Goal: Transaction & Acquisition: Purchase product/service

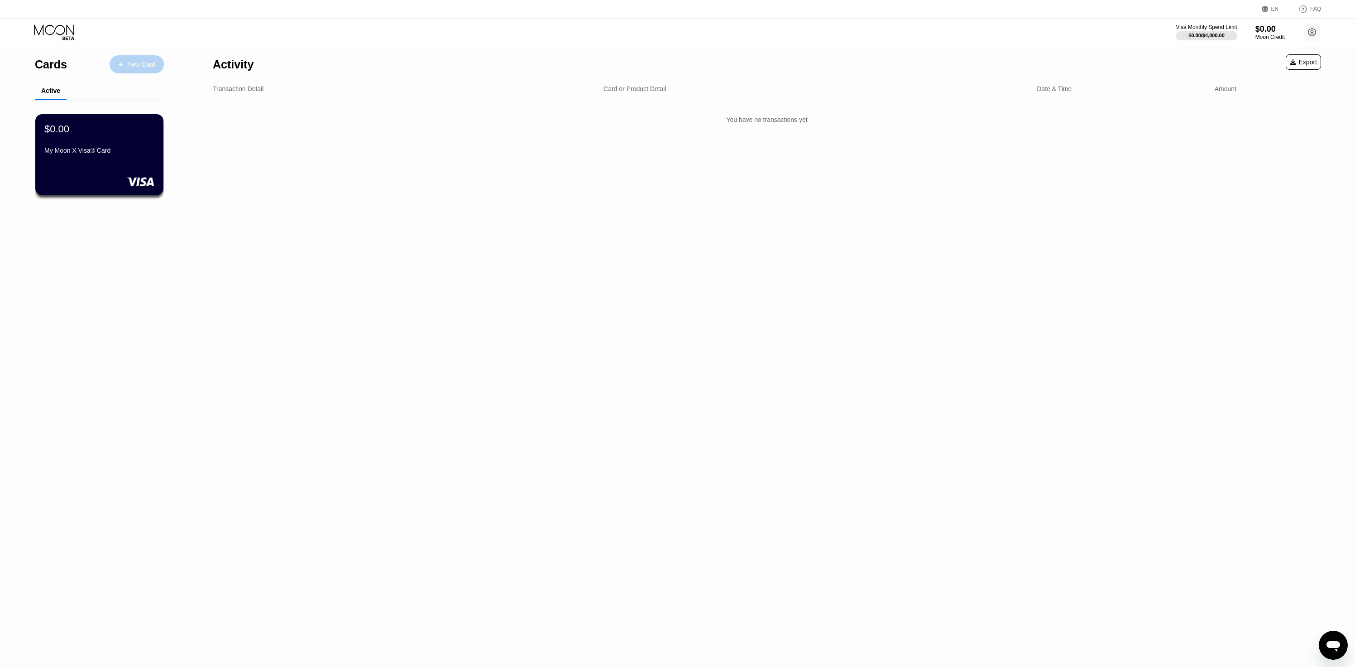
click at [152, 66] on div "New Card" at bounding box center [141, 65] width 28 height 8
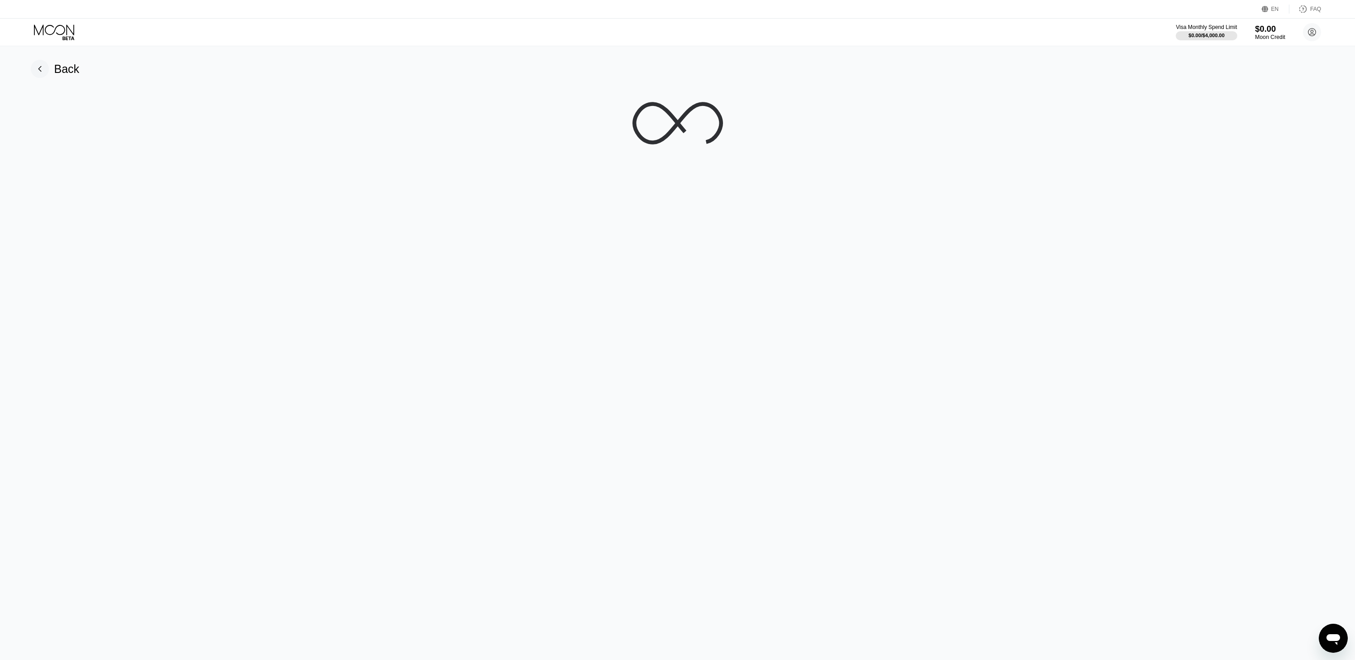
click at [1268, 27] on div "$0.00" at bounding box center [1270, 29] width 30 height 10
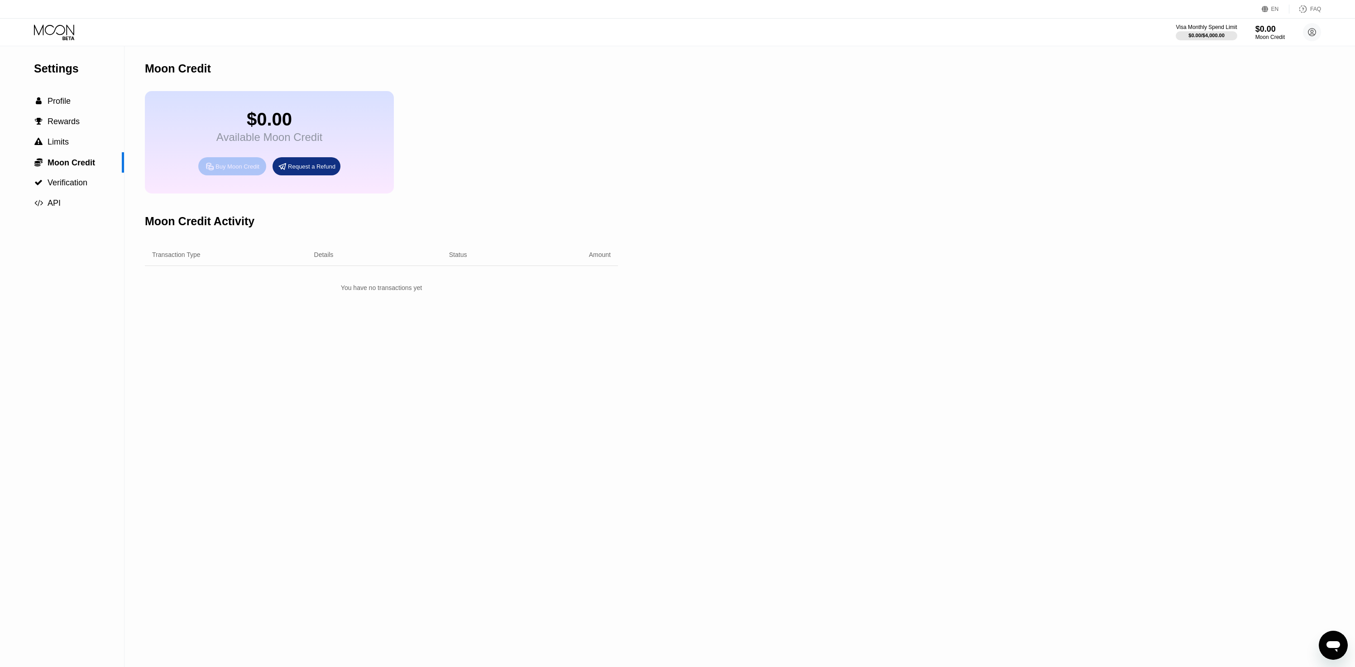
click at [230, 168] on div "Buy Moon Credit" at bounding box center [238, 167] width 44 height 8
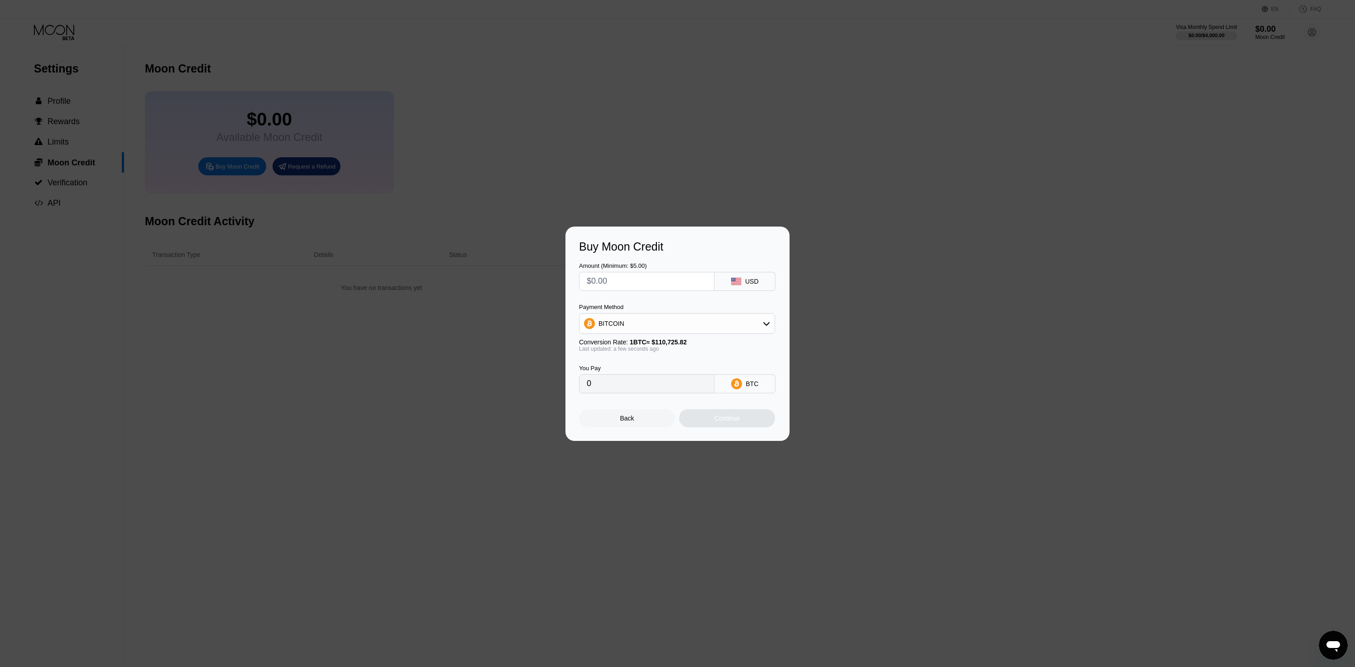
click at [760, 238] on div "Buy Moon Credit Amount (Minimum: $5.00) USD Payment Method BITCOIN Conversion R…" at bounding box center [678, 333] width 224 height 214
click at [762, 203] on div at bounding box center [681, 333] width 1362 height 667
click at [693, 256] on div "Amount (Minimum: $5.00) USD" at bounding box center [677, 272] width 197 height 38
click at [668, 296] on div "Amount (Minimum: $5.00) USD Payment Method BITCOIN Conversion Rate: 1 BTC ≈ $11…" at bounding box center [677, 323] width 197 height 140
click at [672, 284] on input "text" at bounding box center [647, 281] width 120 height 18
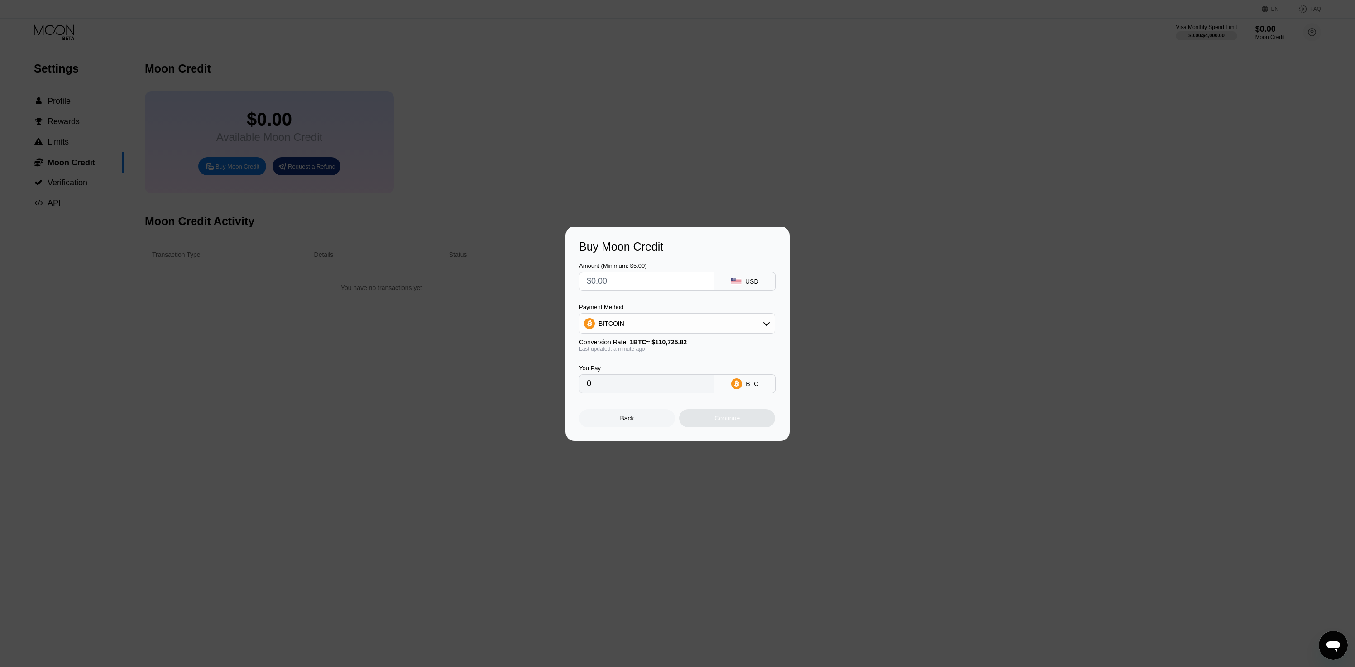
click at [676, 280] on input "text" at bounding box center [647, 281] width 120 height 18
click at [596, 182] on div at bounding box center [681, 333] width 1362 height 667
drag, startPoint x: 531, startPoint y: 163, endPoint x: 536, endPoint y: 161, distance: 6.1
click at [536, 161] on div at bounding box center [681, 333] width 1362 height 667
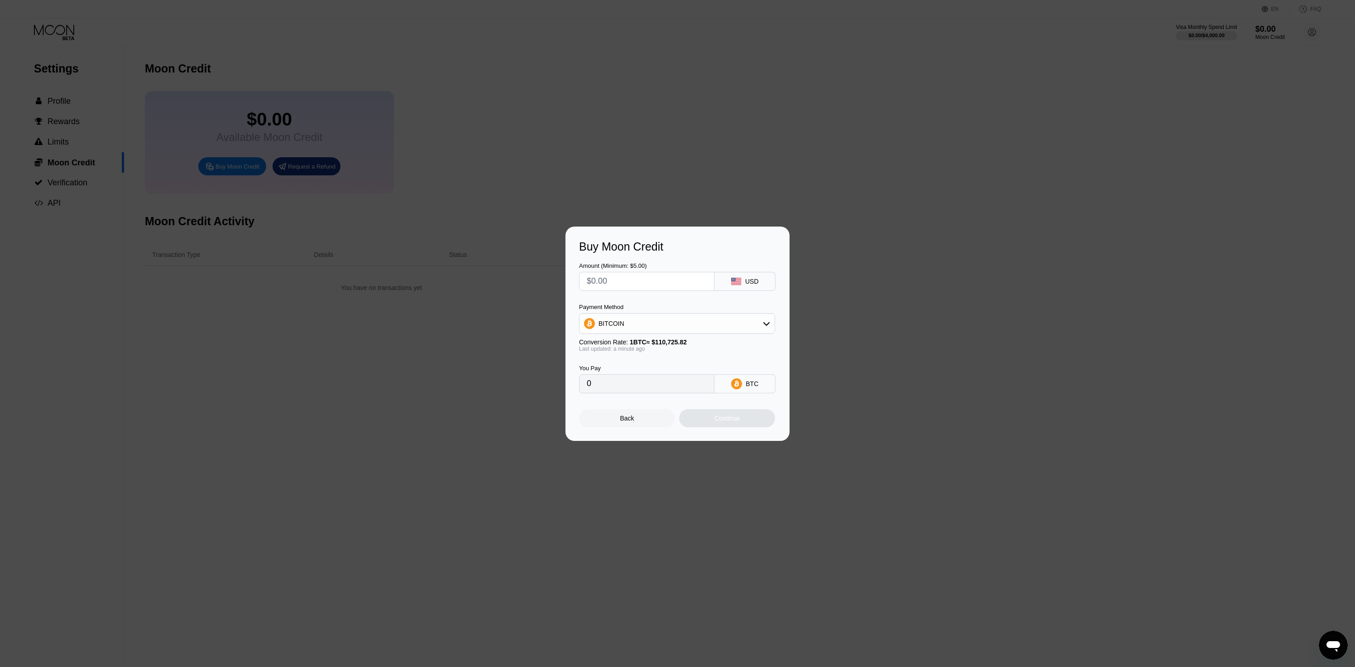
click at [645, 418] on div "Back" at bounding box center [627, 418] width 96 height 18
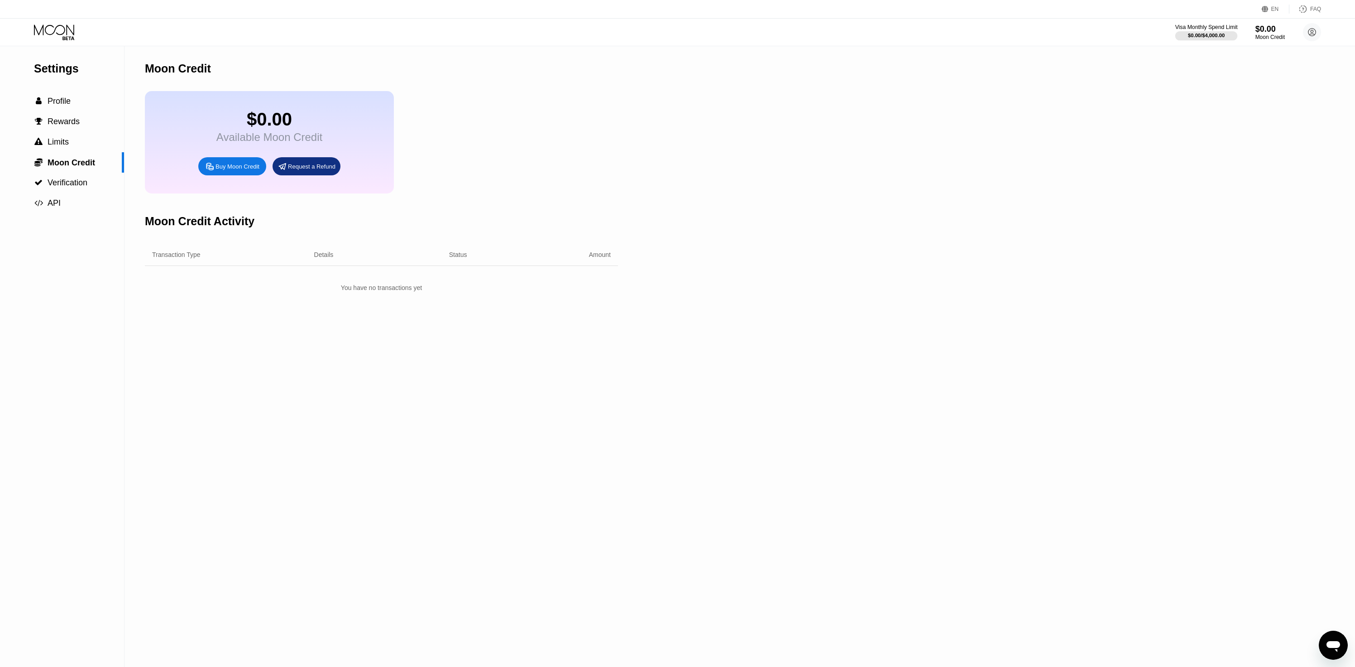
click at [1197, 30] on div "Visa Monthly Spend Limit" at bounding box center [1207, 27] width 62 height 6
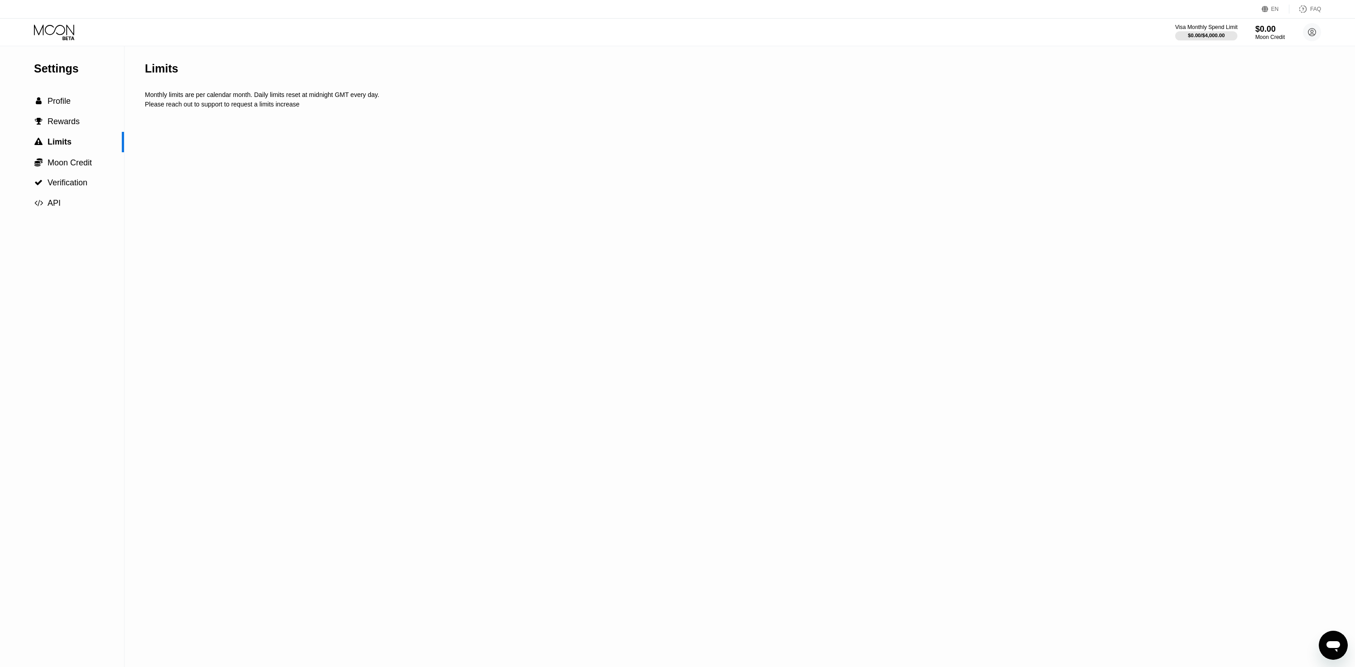
click at [1197, 30] on div "Visa Monthly Spend Limit" at bounding box center [1207, 27] width 62 height 6
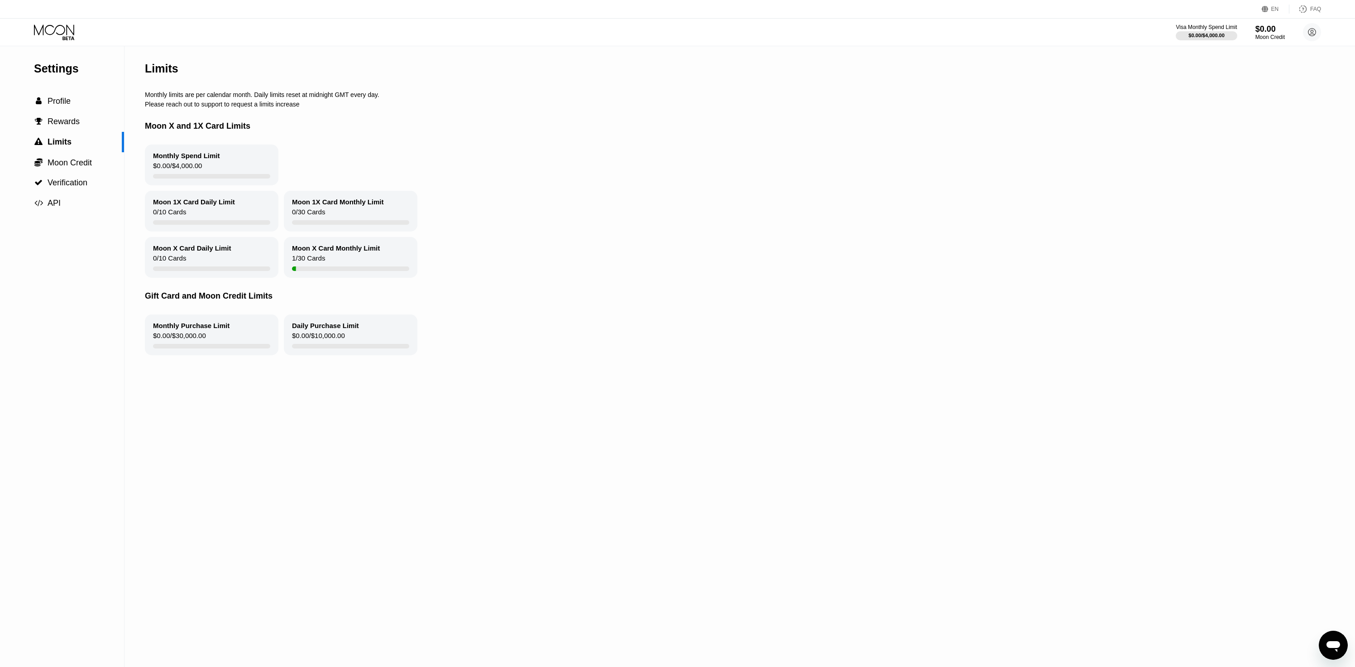
click at [188, 125] on div "Moon X and 1X Card Limits" at bounding box center [687, 126] width 1084 height 37
drag, startPoint x: 307, startPoint y: 258, endPoint x: 339, endPoint y: 255, distance: 32.2
click at [339, 255] on div "Moon X Card Monthly Limit 1 / 30 Cards" at bounding box center [351, 257] width 134 height 41
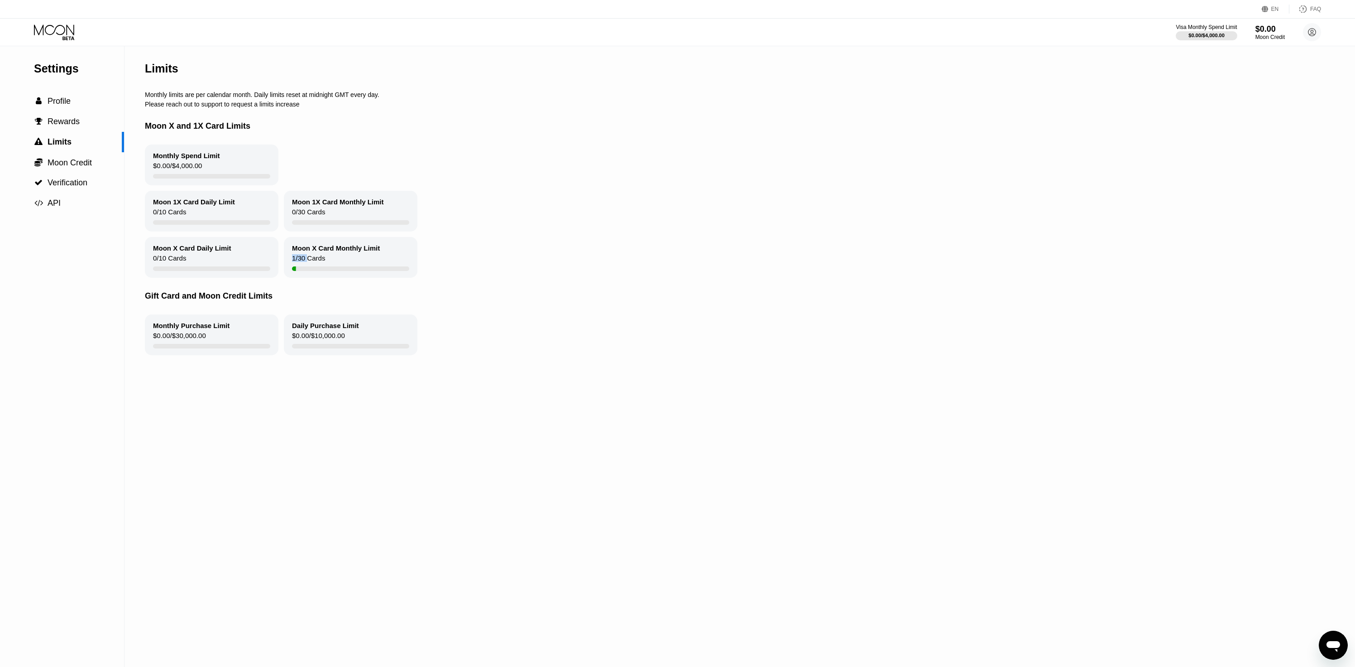
click at [339, 255] on div "Moon X Card Monthly Limit 1 / 30 Cards" at bounding box center [351, 257] width 134 height 41
drag, startPoint x: 342, startPoint y: 336, endPoint x: 317, endPoint y: 338, distance: 25.1
click at [317, 338] on div "Daily Purchase Limit $0.00 / $10,000.00" at bounding box center [351, 334] width 134 height 41
drag, startPoint x: 317, startPoint y: 337, endPoint x: 345, endPoint y: 337, distance: 27.6
click at [345, 337] on div "$0.00 / $10,000.00" at bounding box center [318, 337] width 53 height 12
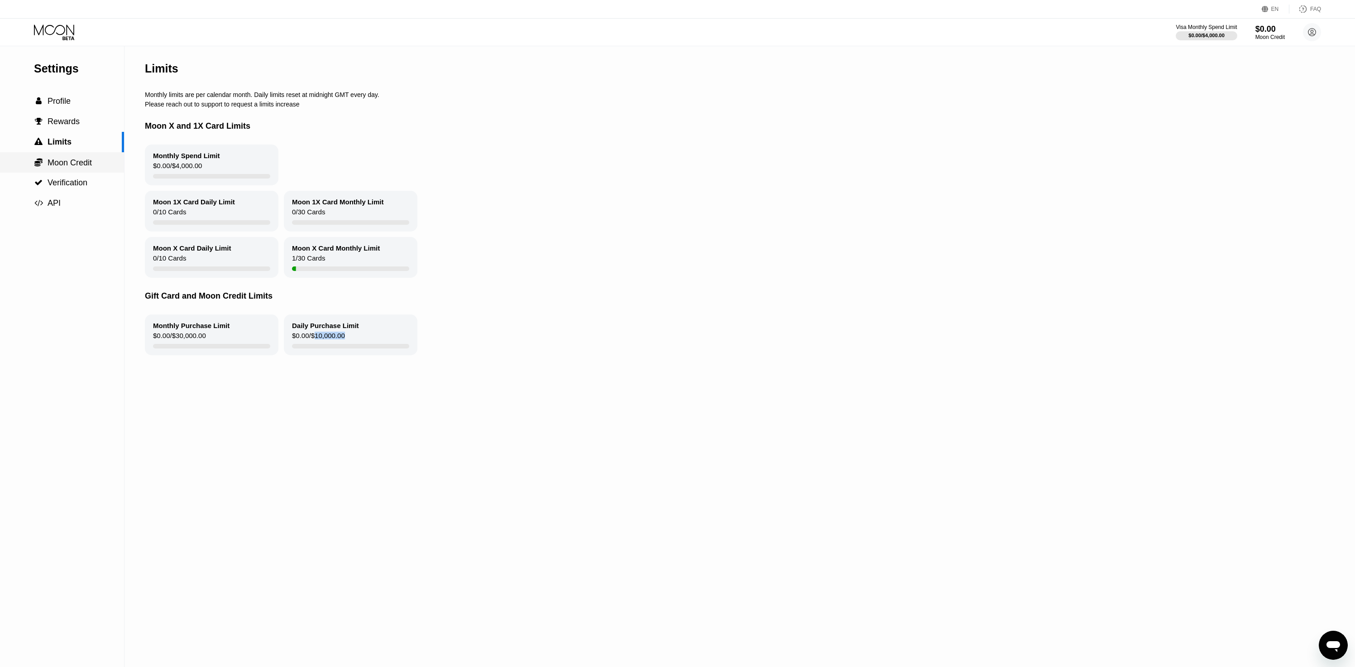
click at [95, 162] on div " Moon Credit" at bounding box center [62, 163] width 124 height 10
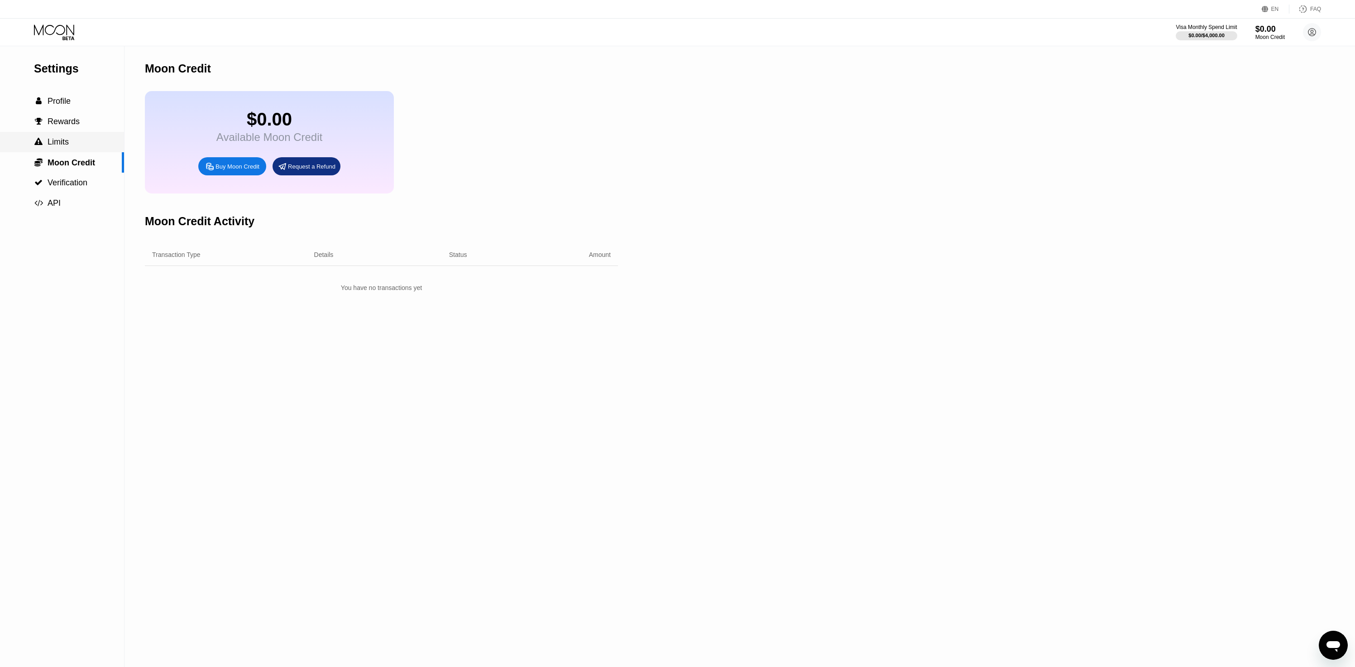
click at [81, 135] on div " Limits" at bounding box center [62, 142] width 124 height 20
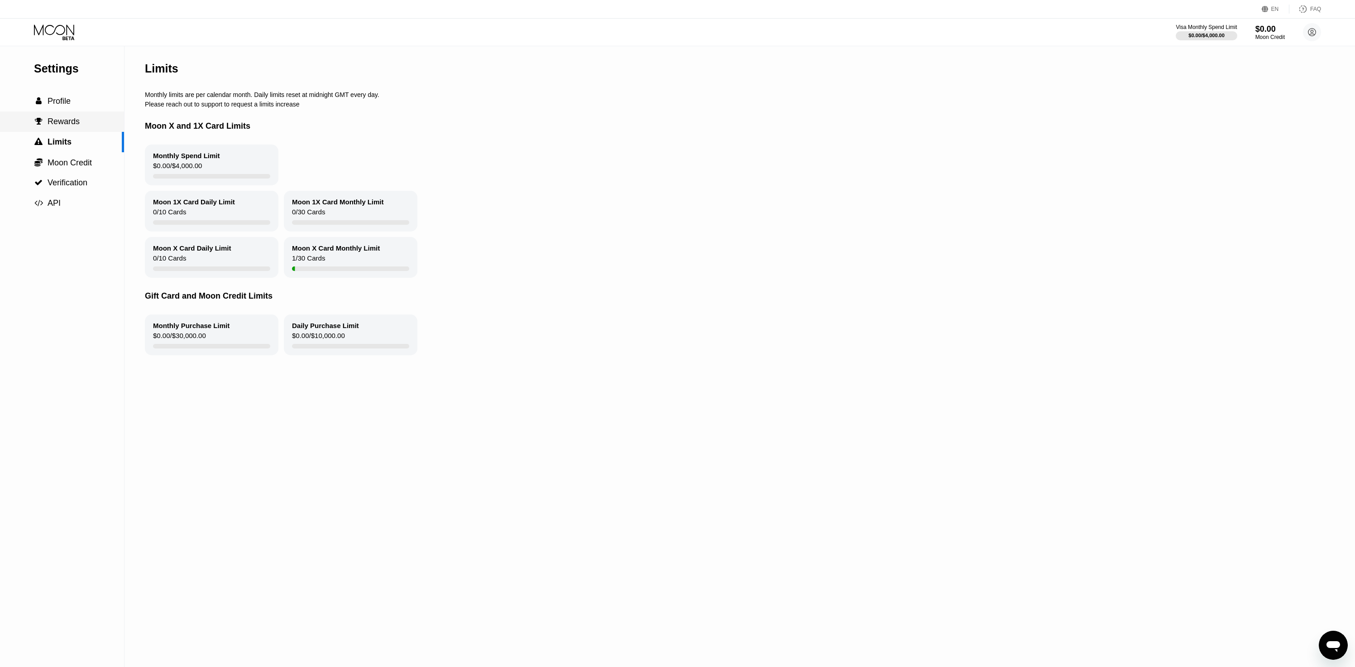
click at [79, 120] on div " Rewards" at bounding box center [62, 122] width 124 height 10
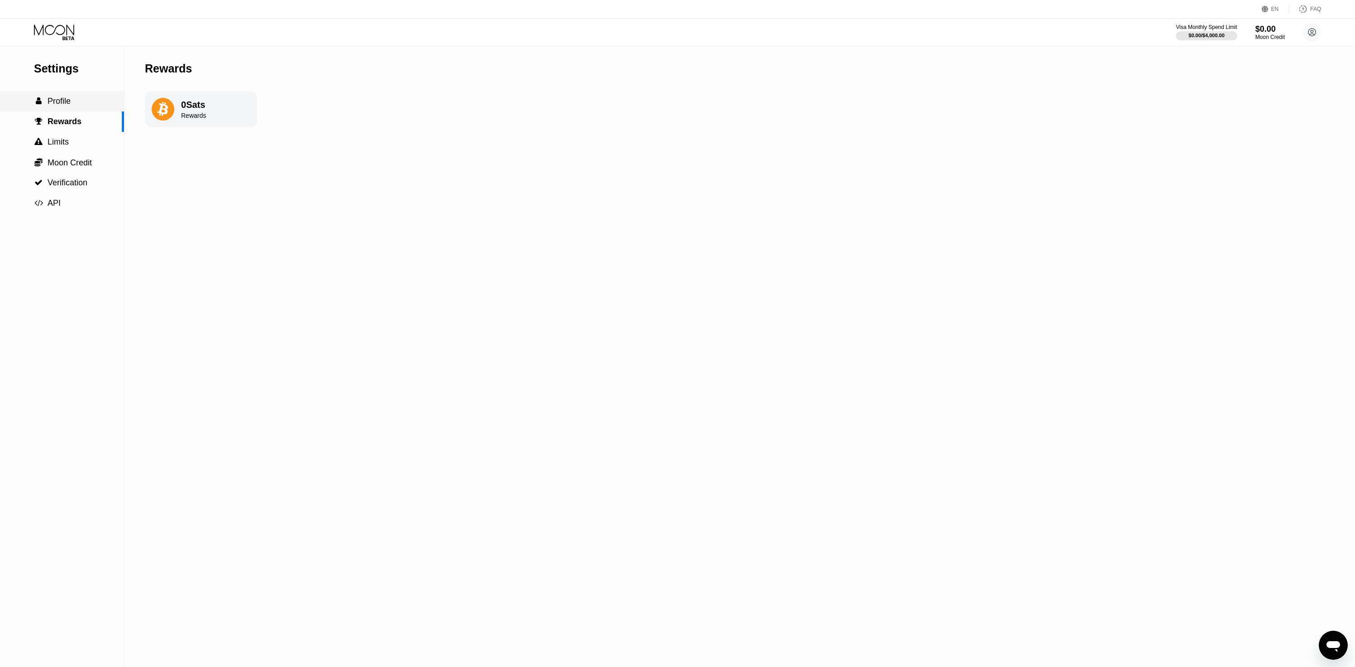
click at [86, 96] on div " Profile" at bounding box center [62, 101] width 124 height 20
click at [75, 210] on div " API" at bounding box center [62, 203] width 124 height 20
click at [80, 163] on span "Moon Credit" at bounding box center [70, 162] width 44 height 9
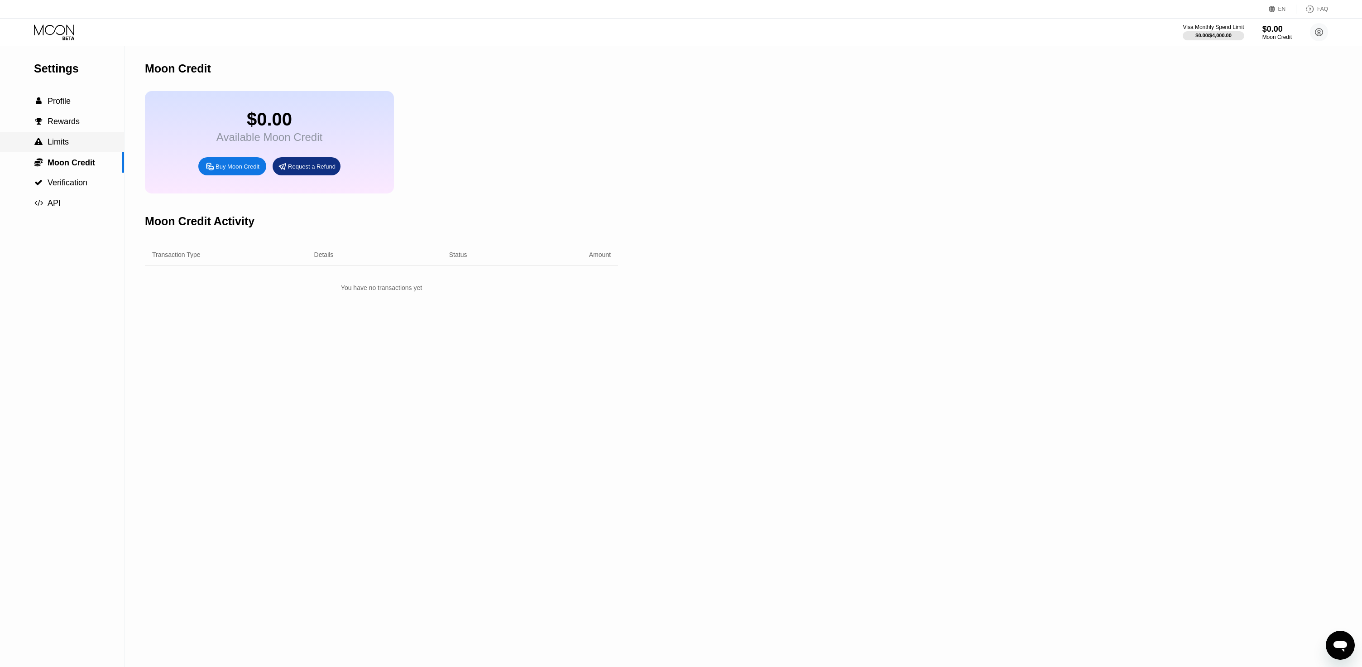
click at [83, 142] on div " Limits" at bounding box center [62, 142] width 124 height 10
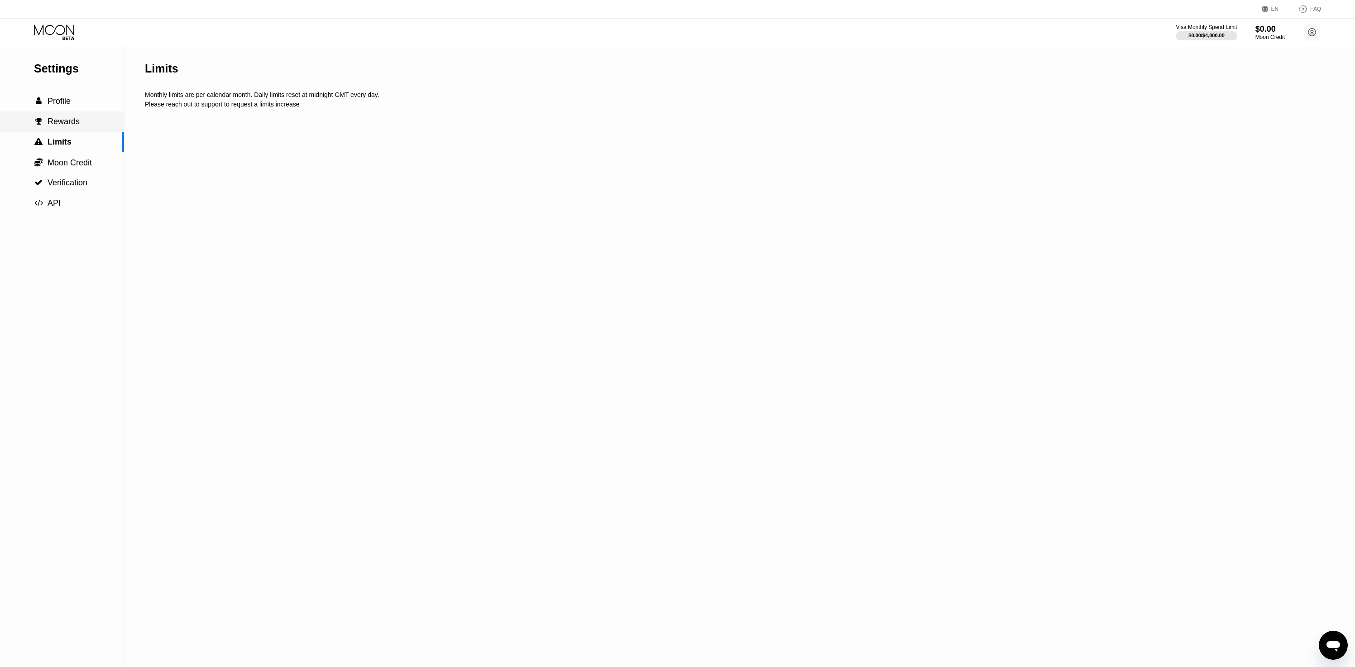
click at [85, 121] on div " Rewards" at bounding box center [62, 122] width 124 height 10
click at [83, 97] on div " Profile" at bounding box center [62, 101] width 124 height 10
click at [468, 104] on div "Settings  Profile  Rewards  Limits  Moon Credit  Verification  API Profil…" at bounding box center [677, 356] width 1355 height 620
click at [1255, 33] on div "$0.00" at bounding box center [1270, 29] width 30 height 10
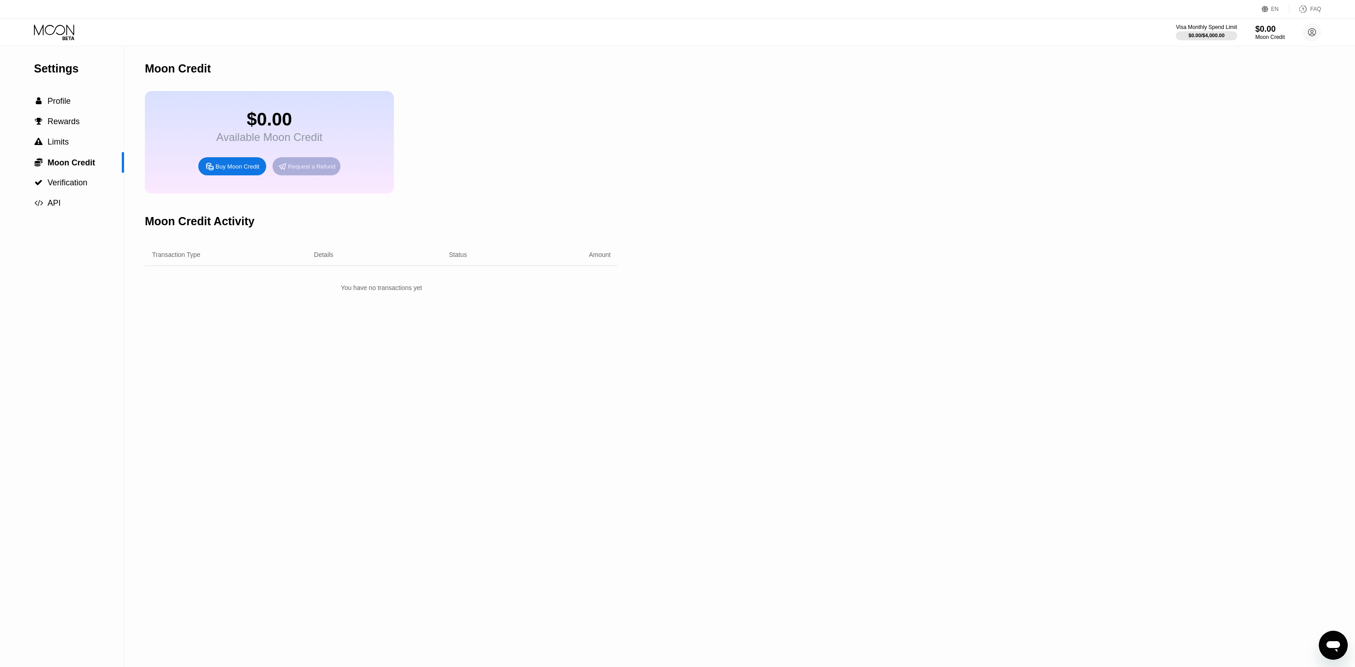
click at [302, 167] on div "Request a Refund" at bounding box center [312, 167] width 48 height 8
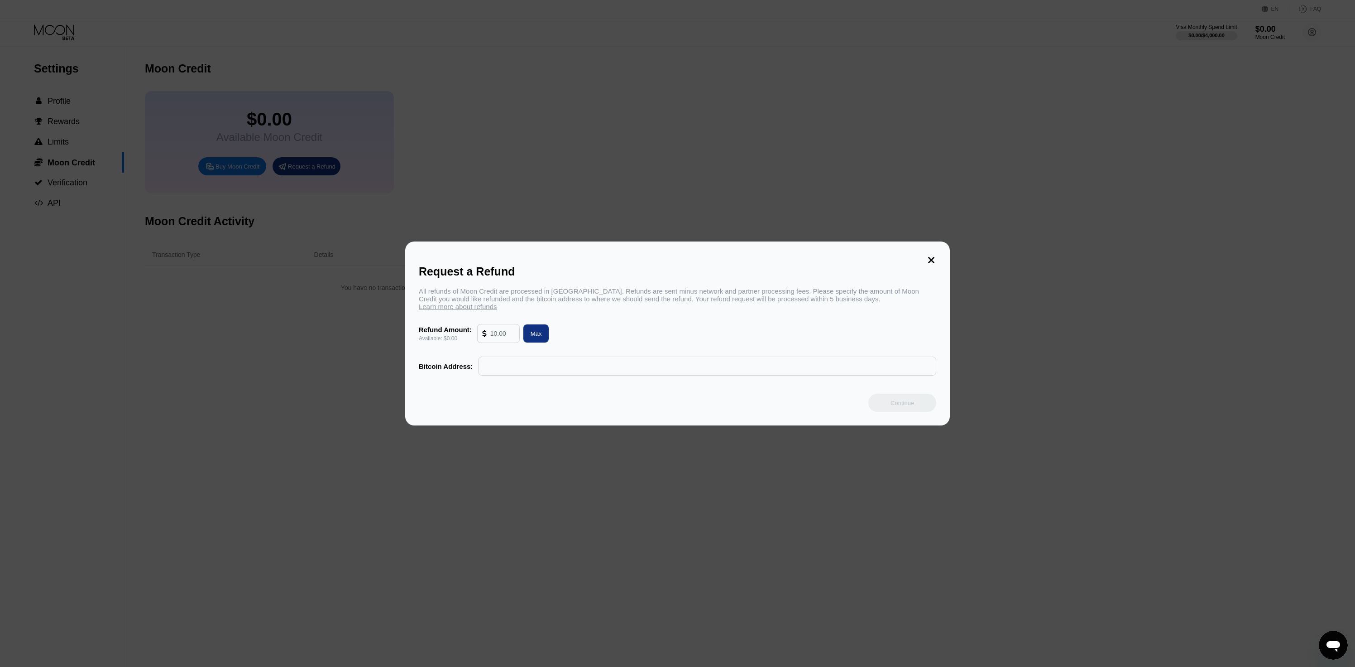
click at [529, 360] on input "text" at bounding box center [707, 366] width 448 height 18
click at [526, 296] on div "All refunds of Moon Credit are processed in Bitcoin. Refunds are sent minus net…" at bounding box center [678, 298] width 518 height 23
click at [581, 295] on div "All refunds of Moon Credit are processed in Bitcoin. Refunds are sent minus net…" at bounding box center [678, 298] width 518 height 23
click at [542, 330] on div "Max" at bounding box center [536, 334] width 11 height 8
type input "0.00"
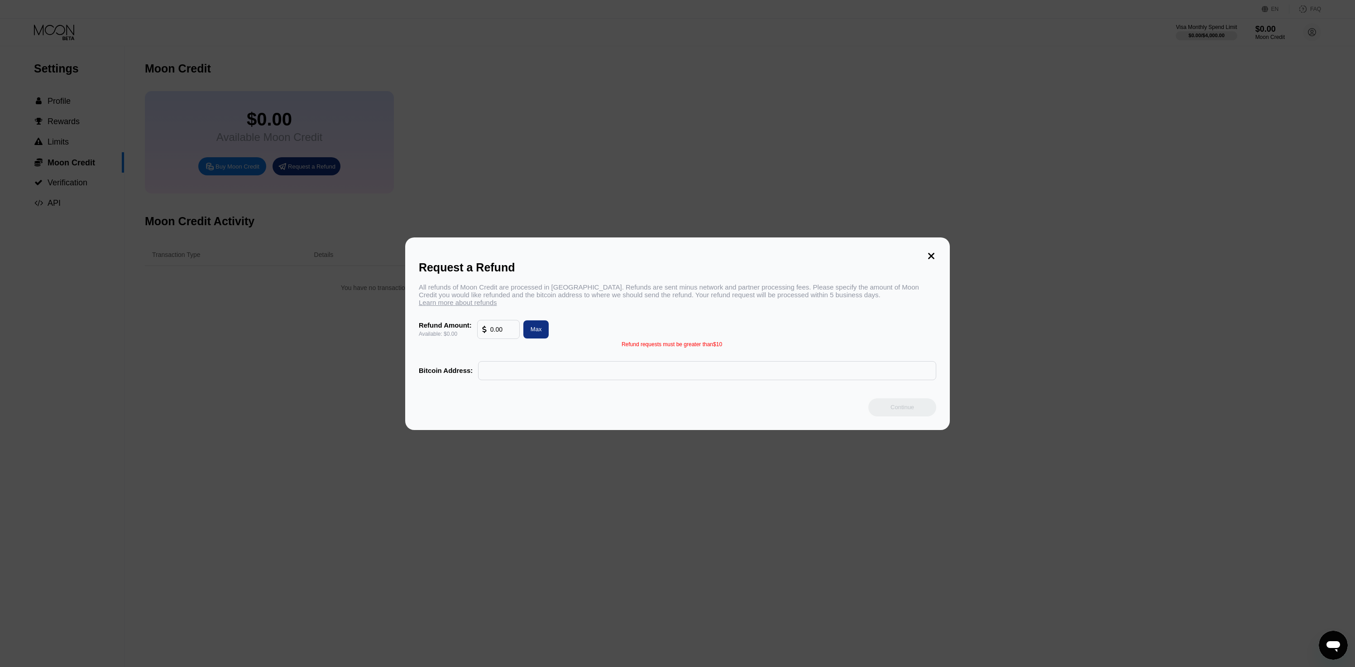
drag, startPoint x: 929, startPoint y: 259, endPoint x: 922, endPoint y: 259, distance: 6.4
click at [929, 259] on icon at bounding box center [932, 256] width 10 height 10
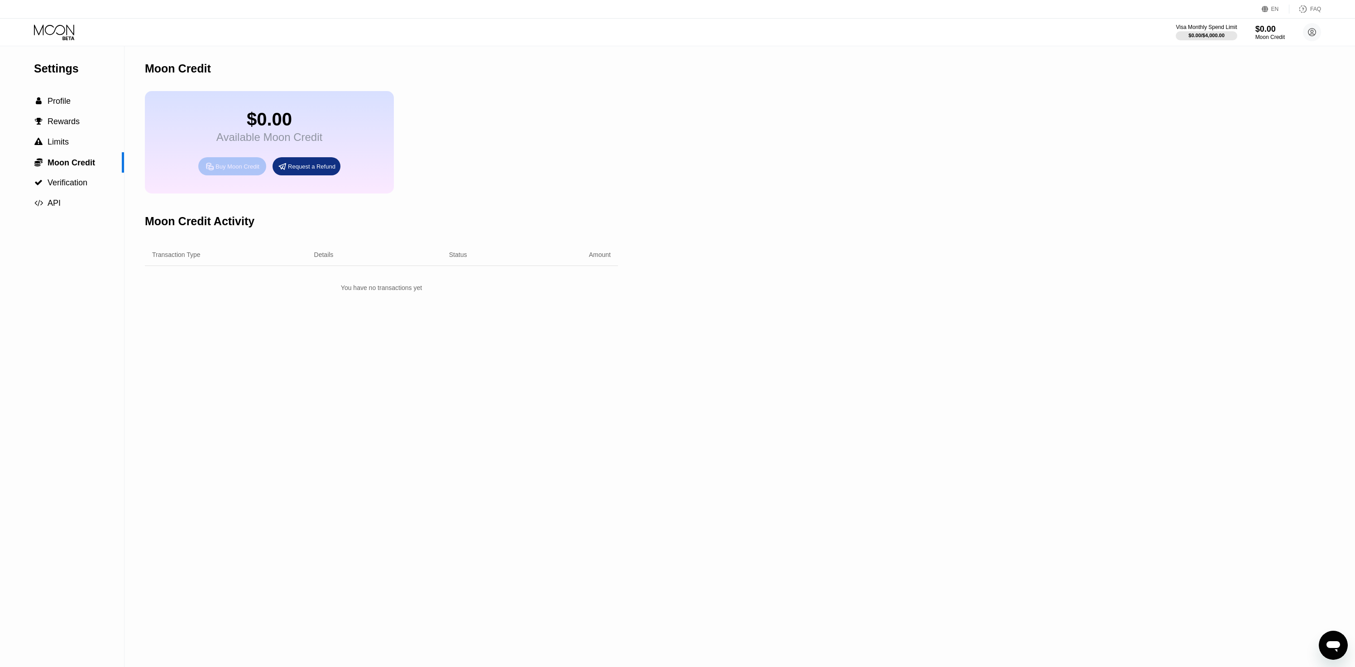
click at [240, 165] on div "Buy Moon Credit" at bounding box center [238, 167] width 44 height 8
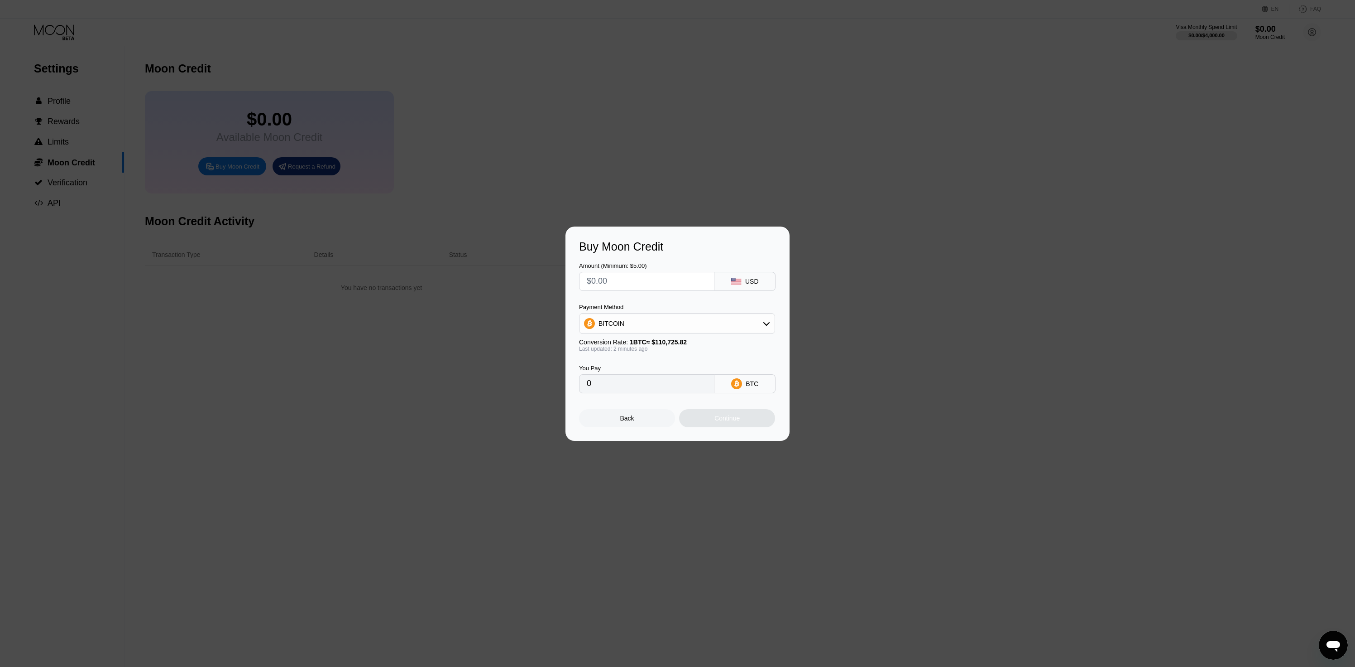
click at [256, 277] on div "Buy Moon Credit Amount (Minimum: $5.00) USD Payment Method BITCOIN Conversion R…" at bounding box center [677, 333] width 1355 height 214
click at [125, 205] on div at bounding box center [681, 333] width 1362 height 667
click at [77, 48] on div at bounding box center [681, 333] width 1362 height 667
click at [644, 413] on div "Back" at bounding box center [627, 418] width 96 height 18
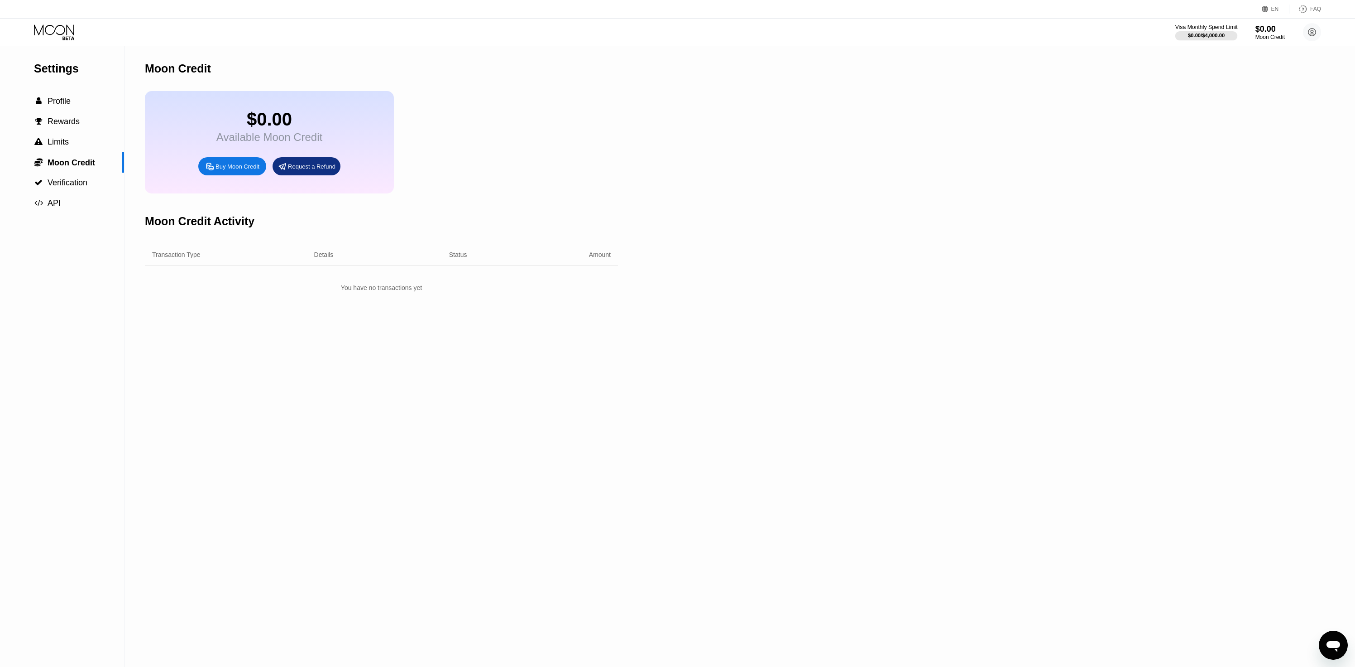
click at [1201, 29] on div "Visa Monthly Spend Limit" at bounding box center [1207, 27] width 62 height 6
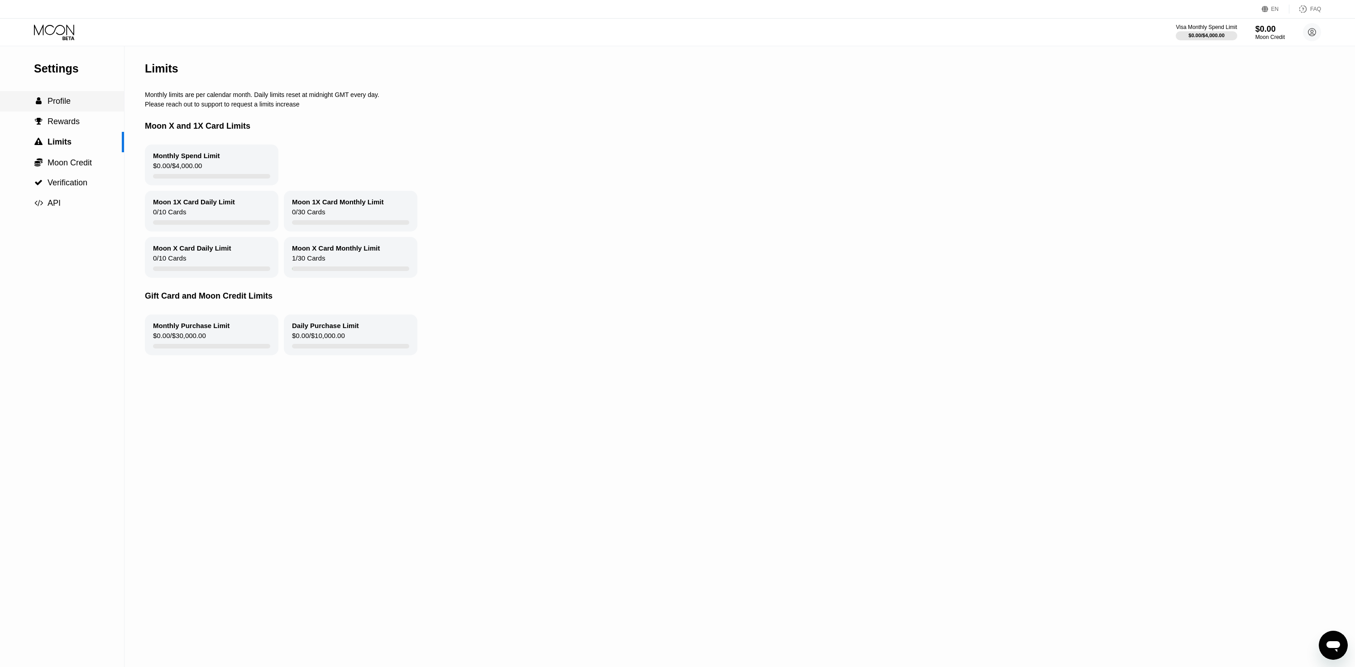
click at [72, 107] on div " Profile" at bounding box center [62, 101] width 124 height 20
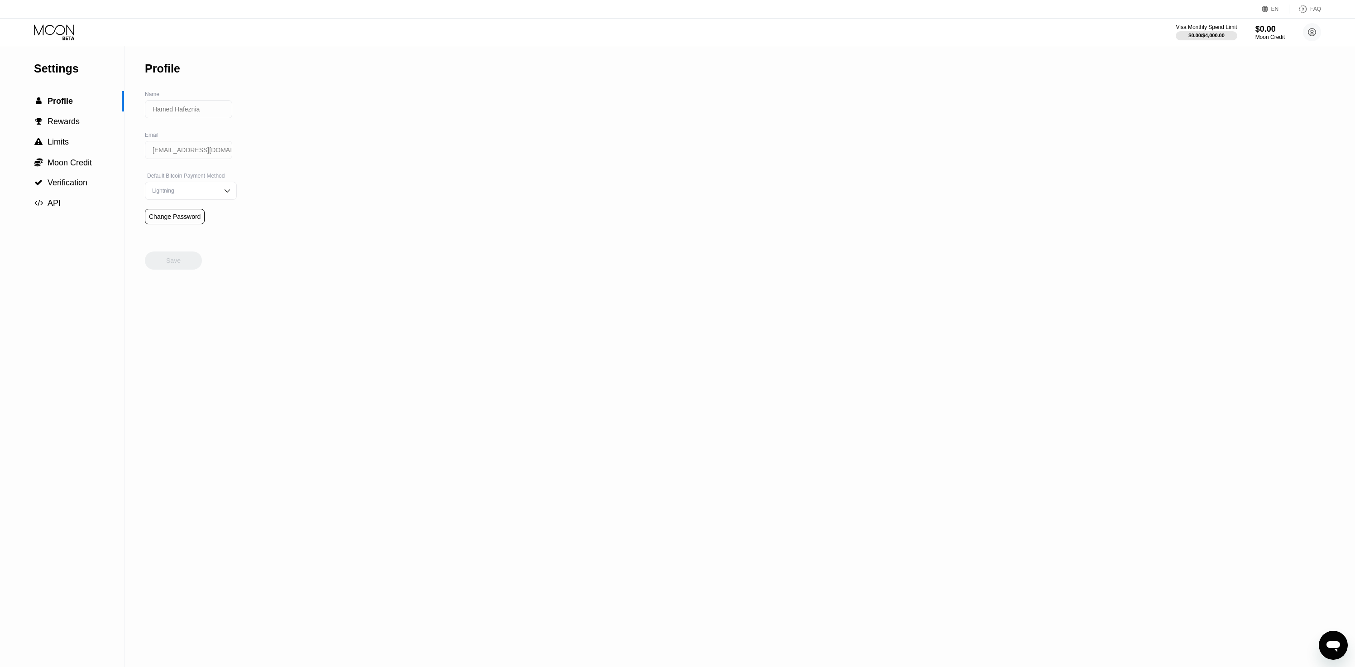
click at [74, 73] on div "Settings" at bounding box center [79, 68] width 90 height 13
click at [71, 63] on div "Settings" at bounding box center [79, 68] width 90 height 13
click at [63, 29] on icon at bounding box center [55, 32] width 42 height 16
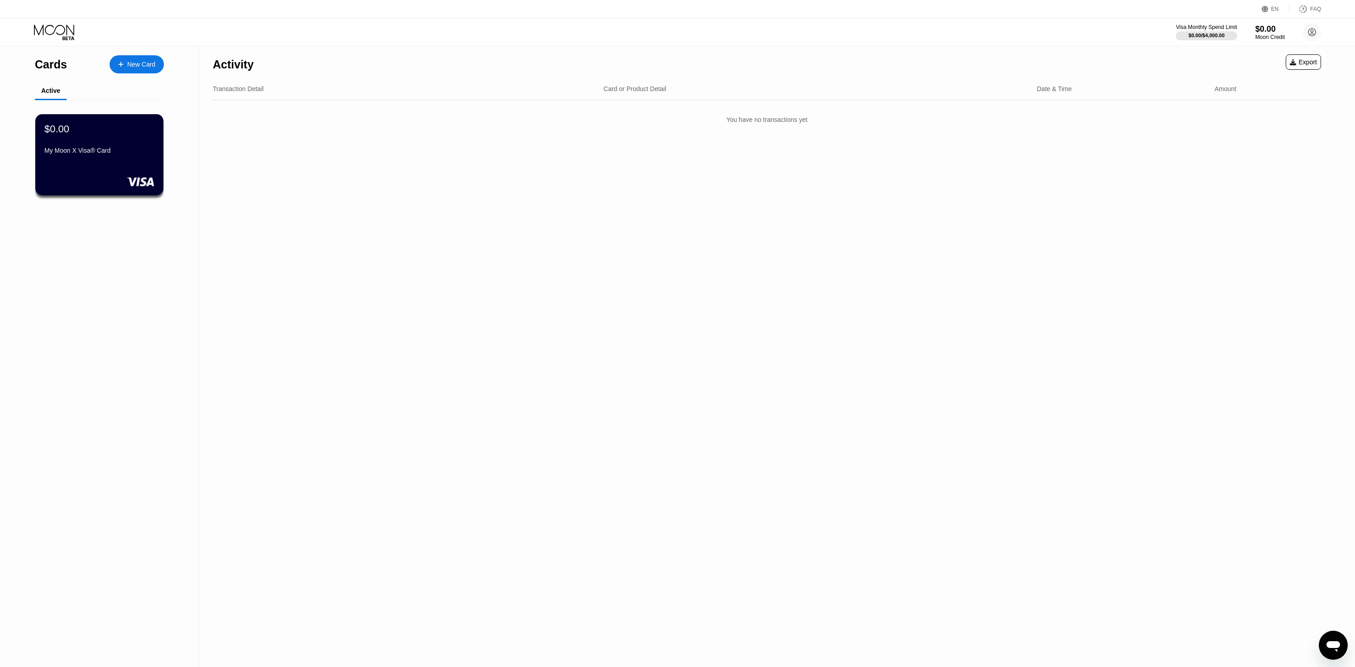
click at [83, 135] on div "$0.00 My Moon X Visa® Card" at bounding box center [99, 140] width 110 height 34
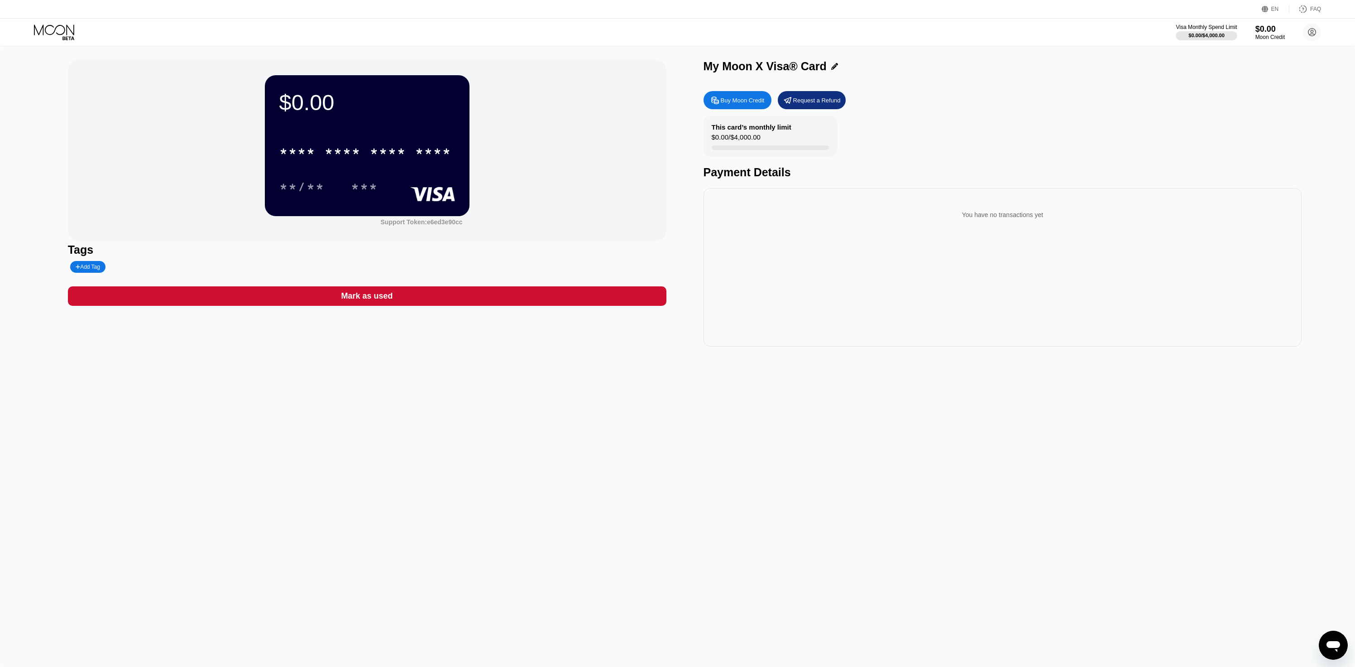
click at [921, 206] on div "You have no transactions yet" at bounding box center [1003, 214] width 584 height 25
click at [790, 240] on div "You have no transactions yet" at bounding box center [1003, 267] width 599 height 158
click at [359, 182] on div "***" at bounding box center [364, 188] width 27 height 14
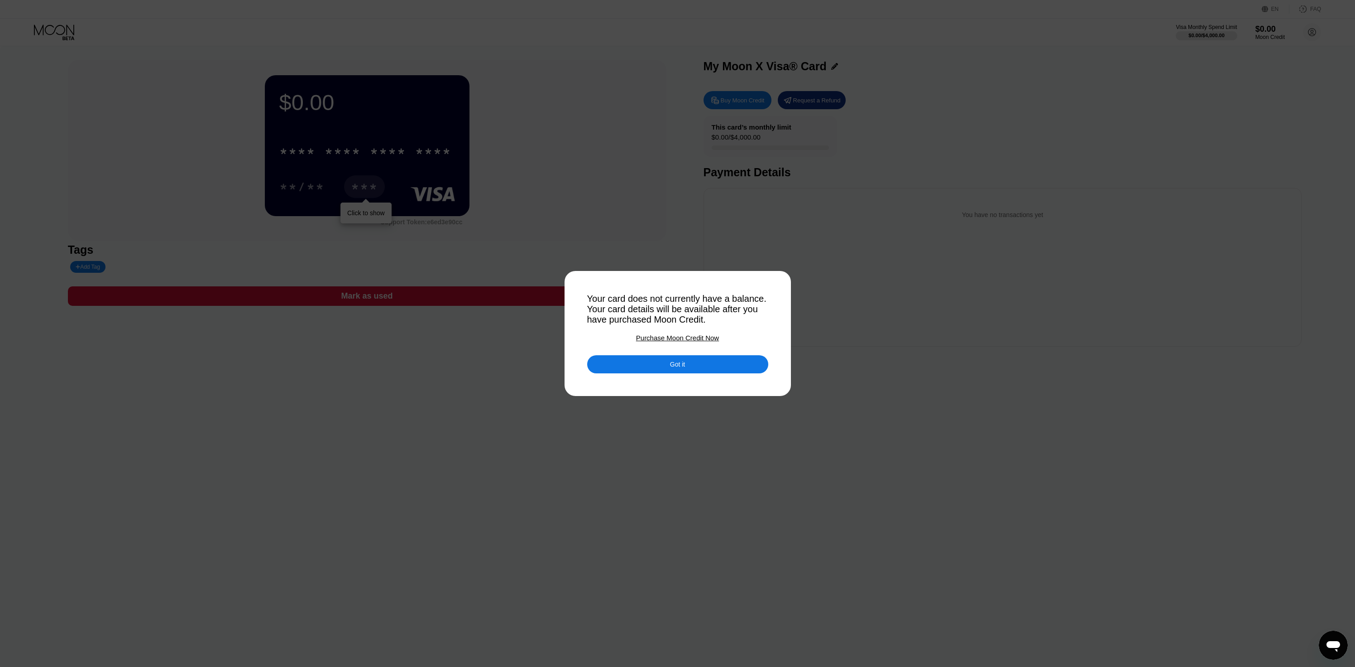
click at [720, 364] on div "Got it" at bounding box center [677, 364] width 181 height 18
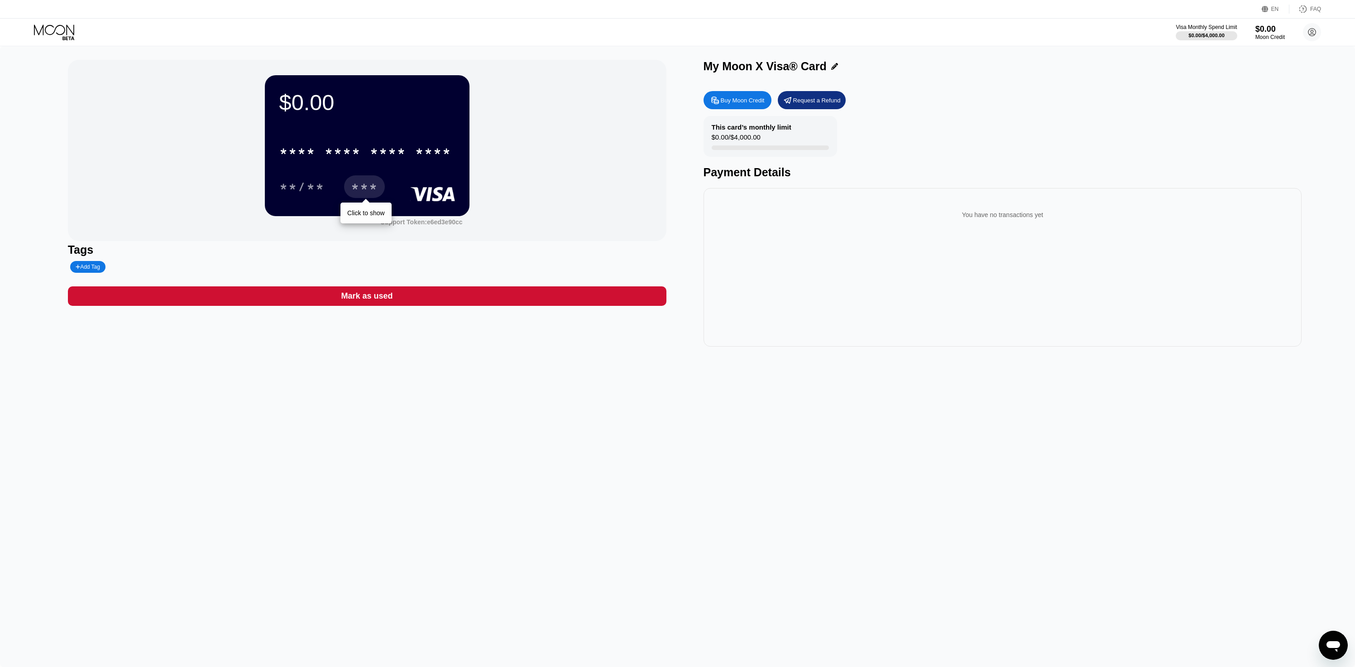
click at [430, 193] on rect at bounding box center [432, 194] width 45 height 14
click at [445, 251] on div "Tags" at bounding box center [367, 249] width 599 height 13
click at [356, 215] on div "Click to show" at bounding box center [365, 212] width 37 height 7
click at [316, 223] on div "Support Token: e6ed3e90cc" at bounding box center [367, 221] width 205 height 10
click at [216, 202] on div "$0.00 * * * * * * * * * * * * **** **/** *** Click to show Support Token: e6ed3…" at bounding box center [367, 150] width 599 height 181
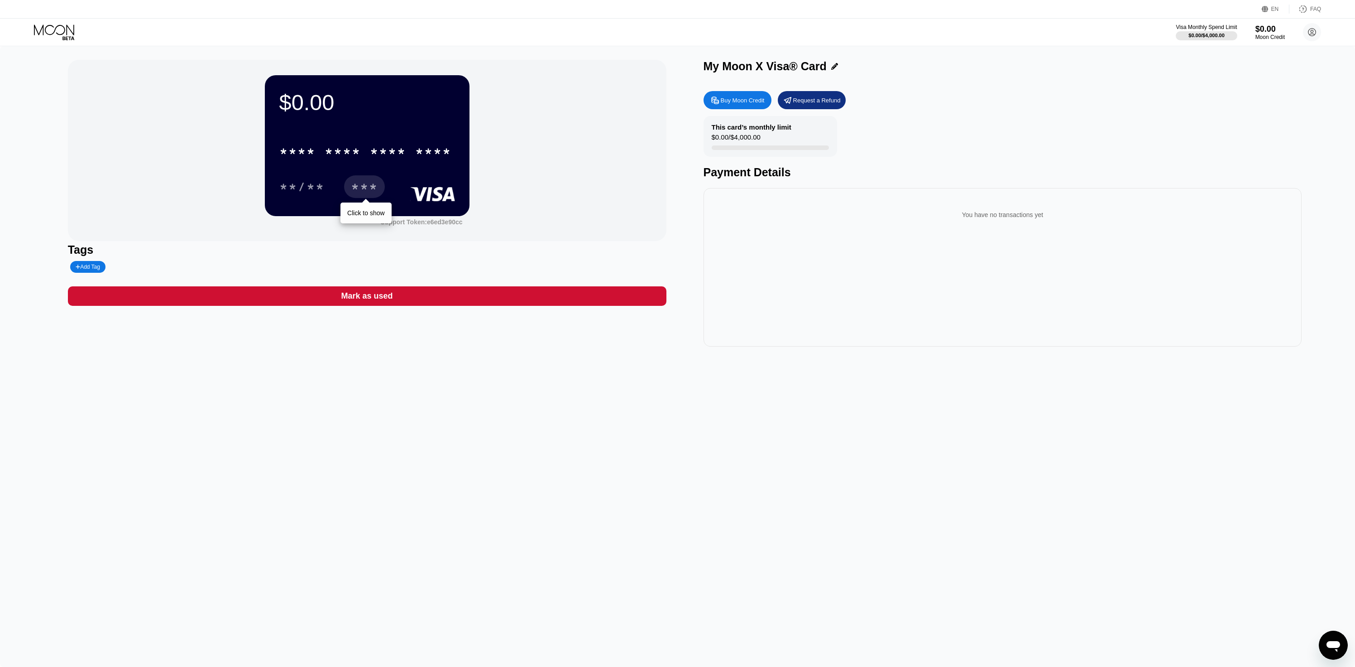
click at [216, 202] on div "$0.00 * * * * * * * * * * * * **** **/** *** Click to show Support Token: e6ed3…" at bounding box center [367, 150] width 599 height 181
click at [746, 103] on div "Buy Moon Credit" at bounding box center [743, 100] width 44 height 8
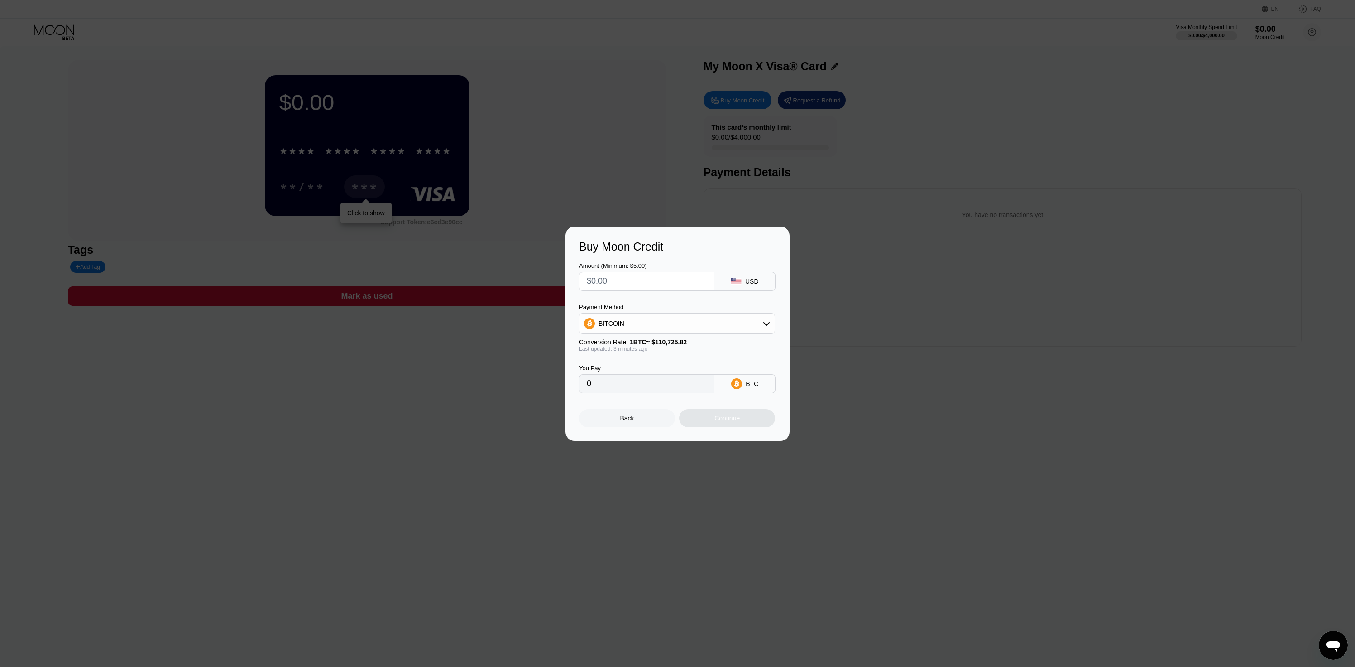
drag, startPoint x: 631, startPoint y: 342, endPoint x: 689, endPoint y: 341, distance: 58.0
click at [687, 341] on span "1 BTC ≈ $110,725.82" at bounding box center [658, 341] width 57 height 7
drag, startPoint x: 691, startPoint y: 341, endPoint x: 663, endPoint y: 341, distance: 28.5
click at [663, 341] on span "1 BTC ≈ $110,725.82" at bounding box center [658, 341] width 57 height 7
click at [609, 351] on div "Last updated: 3 minutes ago" at bounding box center [677, 349] width 196 height 6
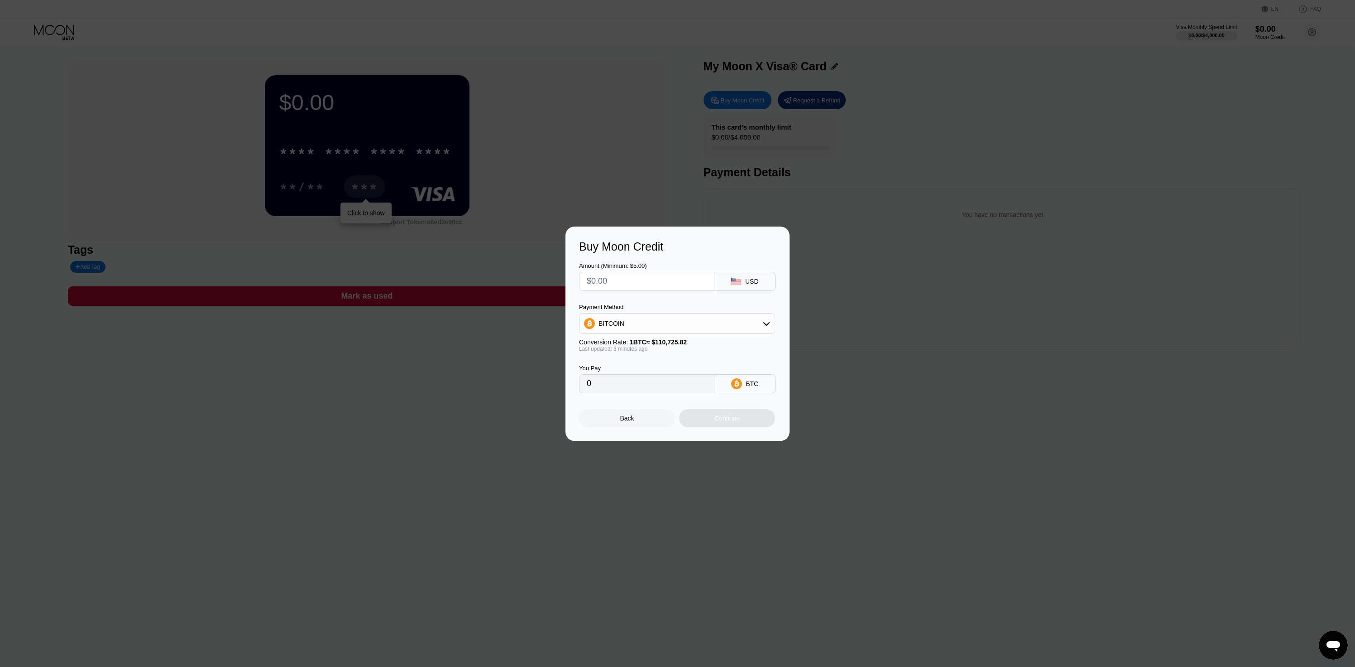
click at [609, 351] on div "Last updated: 3 minutes ago" at bounding box center [677, 349] width 196 height 6
click at [626, 327] on div "BITCOIN" at bounding box center [677, 323] width 195 height 18
click at [684, 367] on div "USDT on TRON" at bounding box center [682, 368] width 171 height 7
type input "0.00"
click at [656, 282] on input "text" at bounding box center [647, 281] width 120 height 18
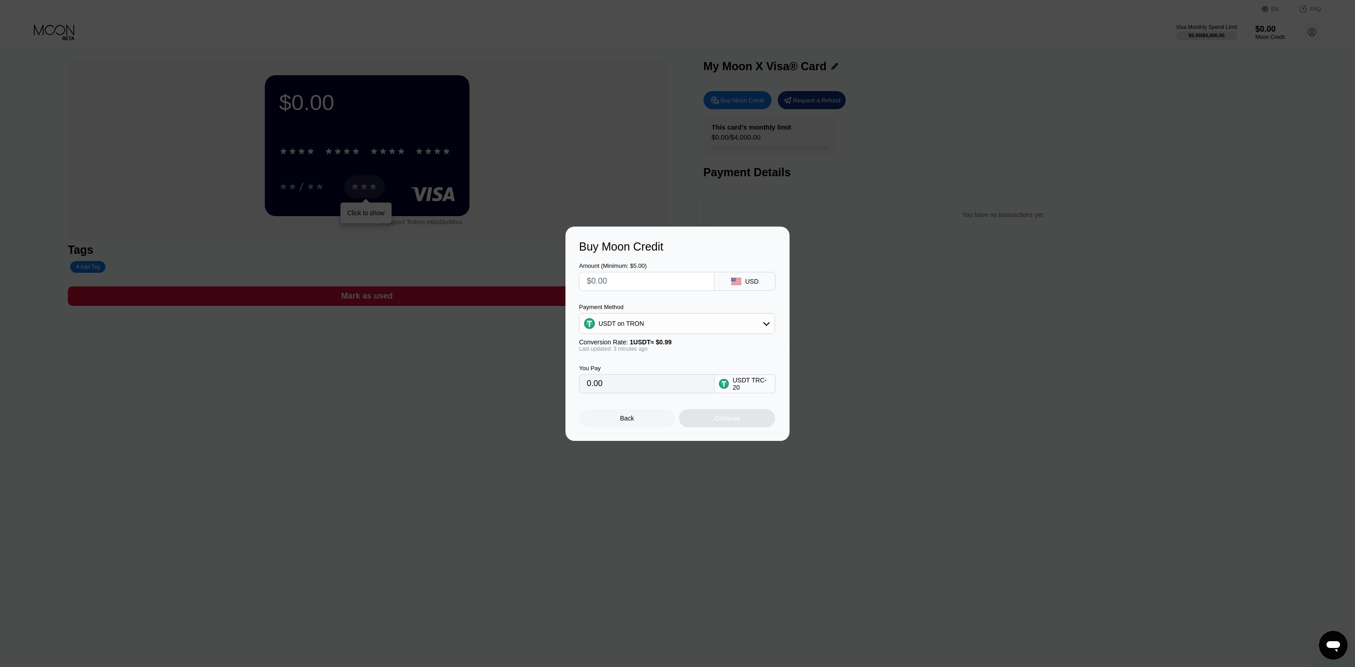
type input "$5"
type input "5.05"
type input "$55"
type input "55.56"
type input "$55"
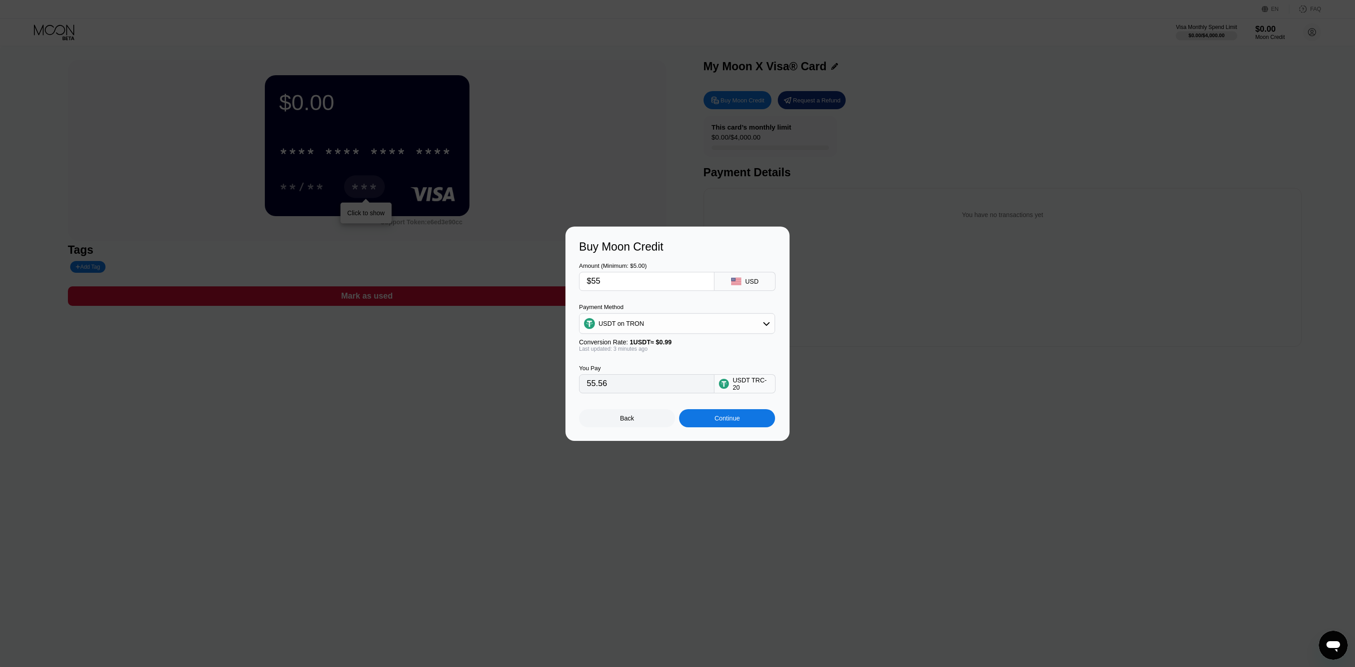
click at [706, 248] on div "Buy Moon Credit" at bounding box center [677, 246] width 197 height 13
click at [751, 413] on div "Continue" at bounding box center [727, 418] width 96 height 18
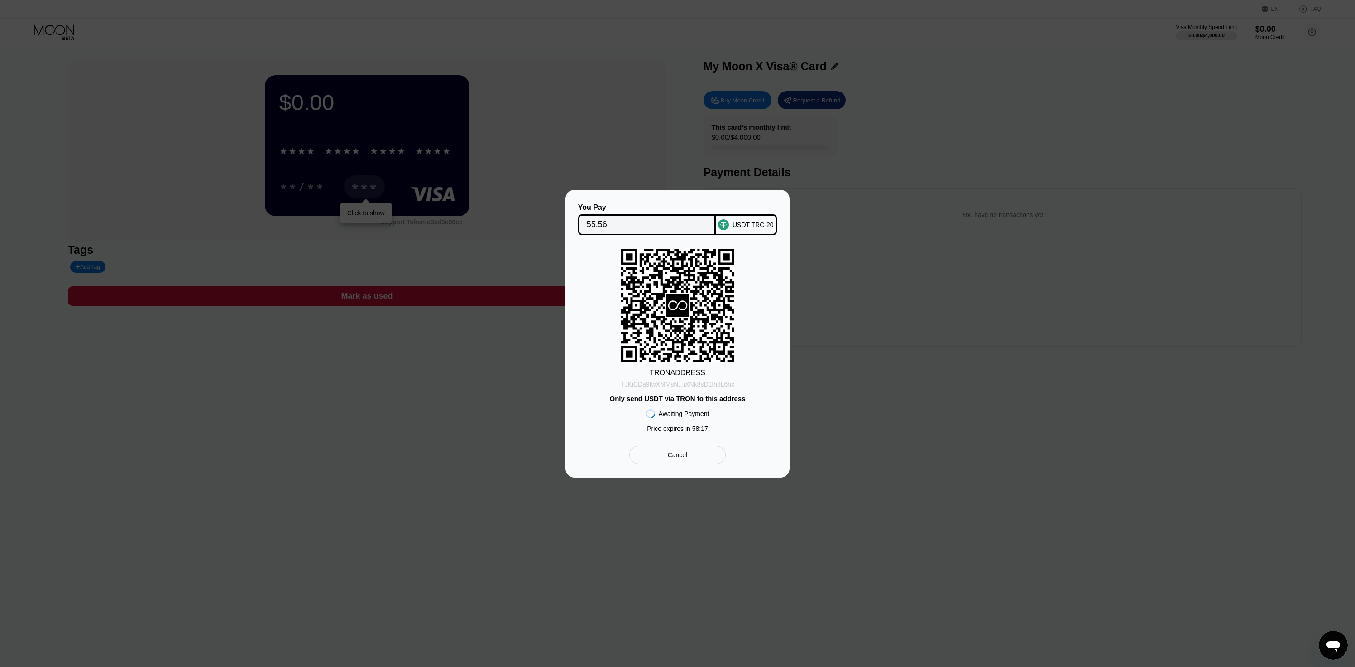
click at [677, 384] on div "TJKiCDa9fwXMMsN...iXNk8sD1fh8L6hx" at bounding box center [678, 383] width 114 height 7
click at [661, 220] on input "55.56" at bounding box center [647, 225] width 121 height 18
click at [684, 453] on div "Cancel" at bounding box center [678, 455] width 20 height 8
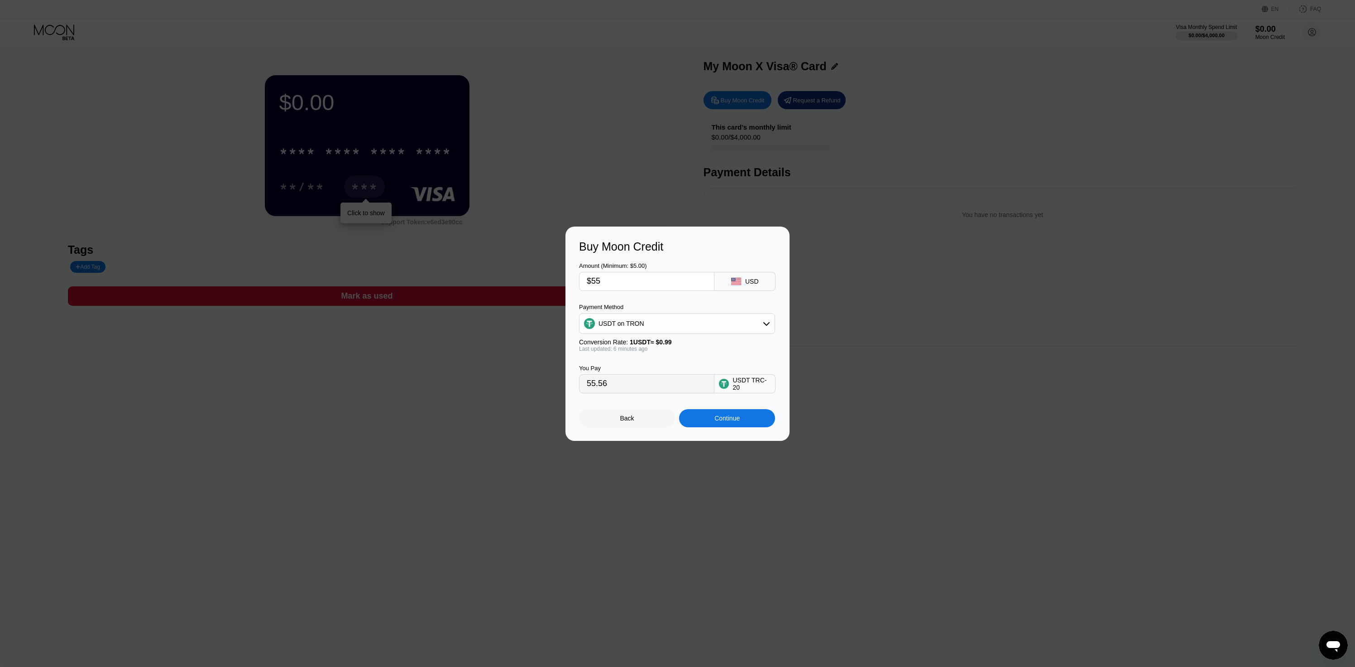
click at [619, 384] on input "55.56" at bounding box center [647, 384] width 120 height 18
click at [627, 383] on input "55.56" at bounding box center [647, 384] width 120 height 18
click at [609, 284] on input "$55" at bounding box center [647, 281] width 120 height 18
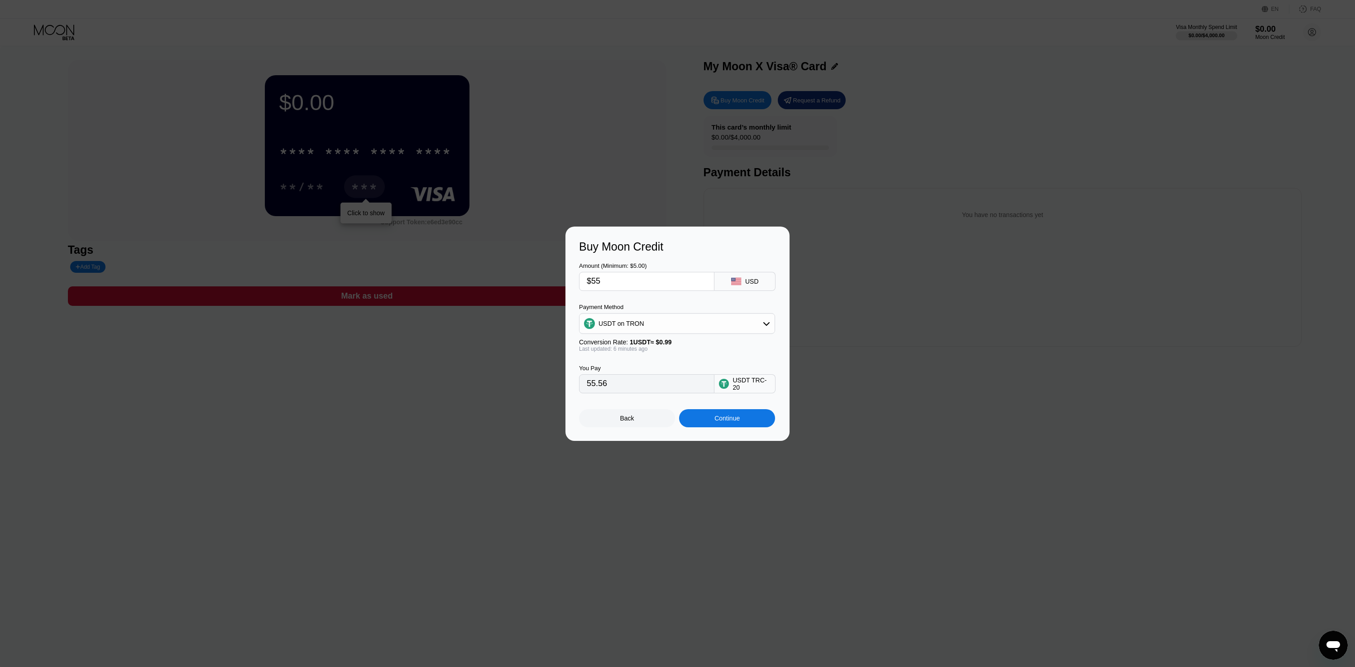
click at [609, 284] on input "$55" at bounding box center [647, 281] width 120 height 18
type input "$5"
type input "5.05"
type input "$52"
type input "52.53"
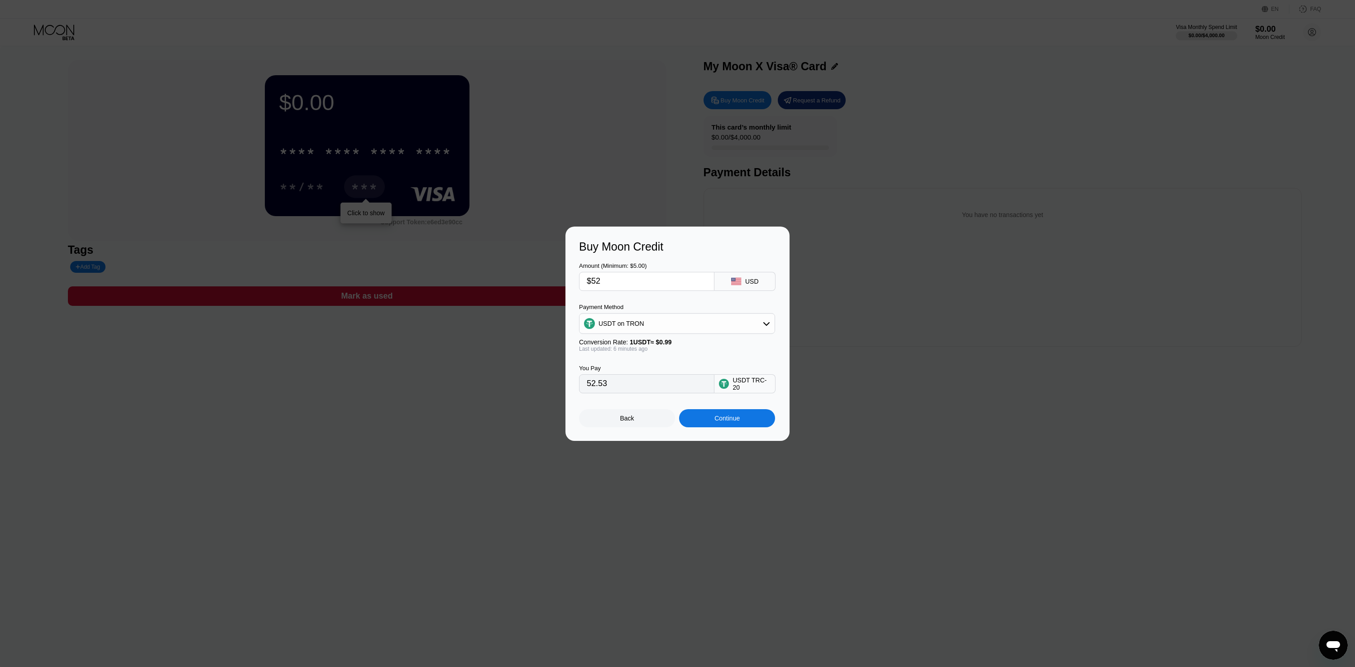
type input "$52"
click at [619, 383] on input "52.53" at bounding box center [647, 384] width 120 height 18
click at [717, 418] on div "Continue" at bounding box center [727, 417] width 25 height 7
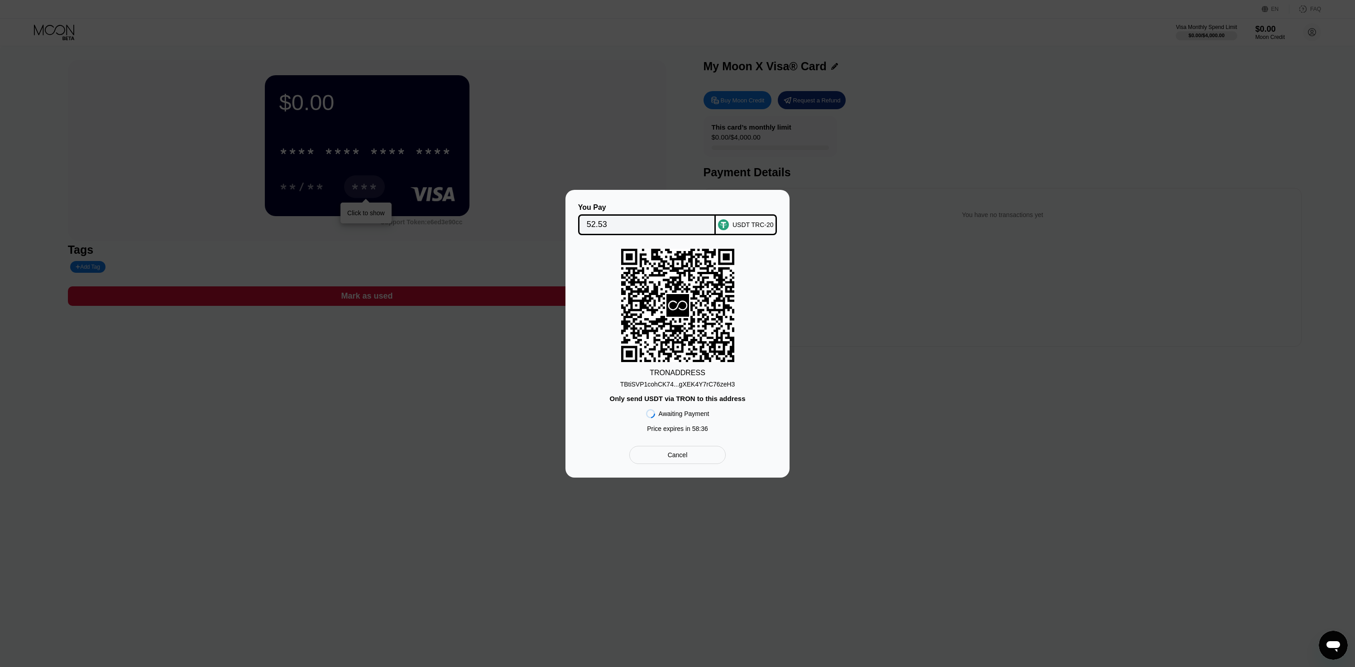
click at [713, 386] on div "TBtiSVP1cohCK74...gXEK4Y7rC76zeH3" at bounding box center [677, 383] width 115 height 7
click at [664, 413] on div "Awaiting Payment" at bounding box center [684, 413] width 51 height 7
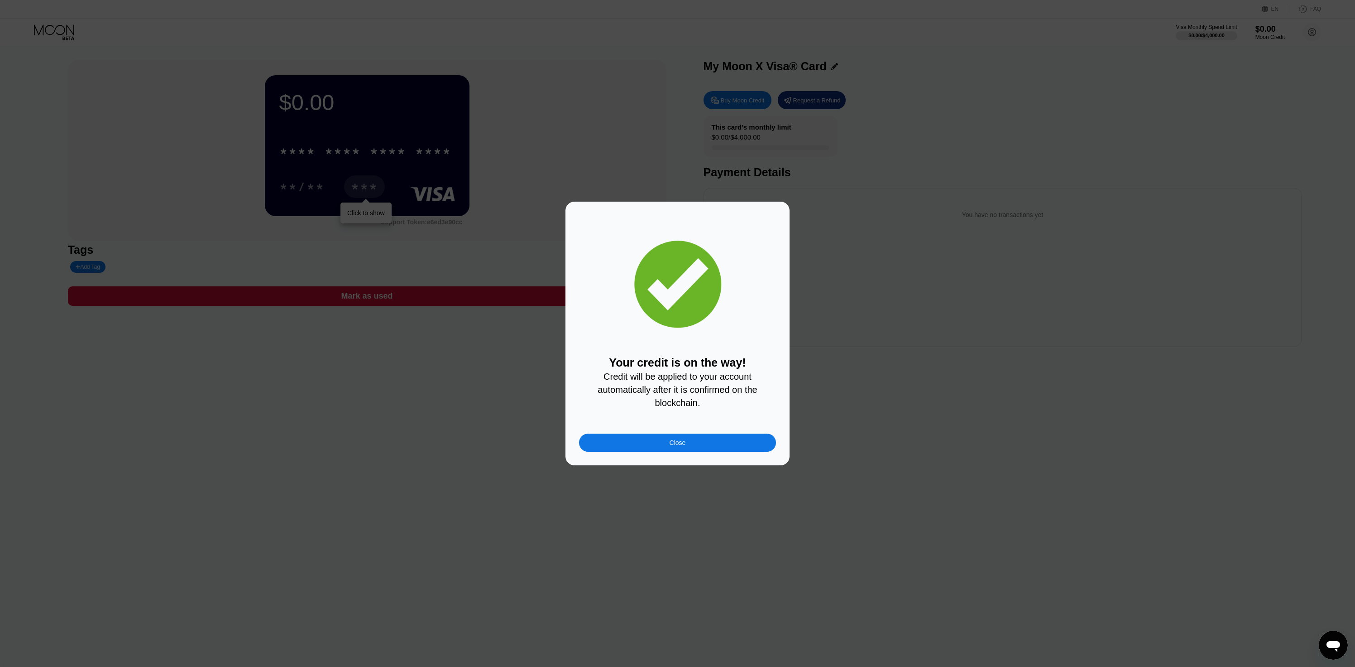
click at [638, 371] on span "Credit will be applied to your account automatically after it is confirmed on t…" at bounding box center [679, 389] width 162 height 36
drag, startPoint x: 647, startPoint y: 389, endPoint x: 699, endPoint y: 386, distance: 52.2
click at [699, 386] on span "Credit will be applied to your account automatically after it is confirmed on t…" at bounding box center [679, 389] width 162 height 36
click at [699, 388] on span "Credit will be applied to your account automatically after it is confirmed on t…" at bounding box center [679, 389] width 162 height 36
click at [689, 437] on div "Close" at bounding box center [677, 442] width 197 height 18
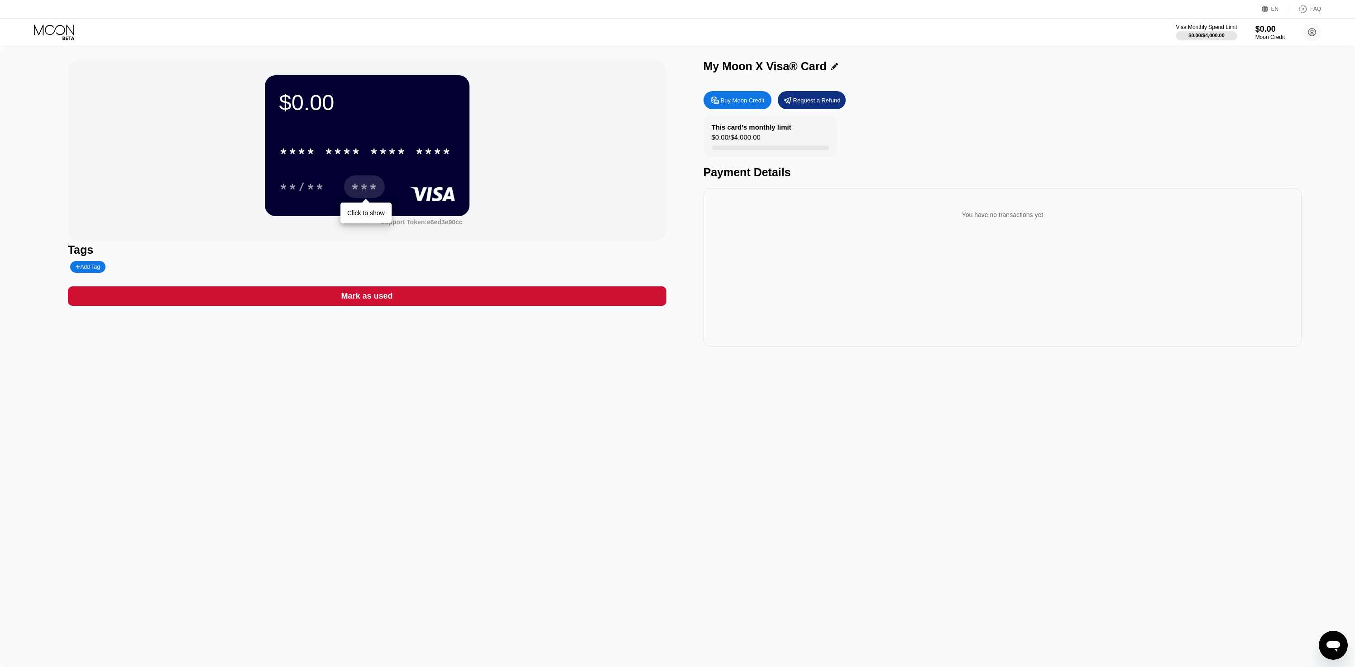
click at [681, 457] on div "$0.00 * * * * * * * * * * * * **** **/** *** Click to show Support Token: e6ed3…" at bounding box center [677, 356] width 1355 height 620
click at [340, 160] on div "* * * * * * * * * * * * ****" at bounding box center [365, 151] width 183 height 23
click at [384, 245] on div "Tags" at bounding box center [367, 249] width 599 height 13
click at [321, 153] on div "* * * * * * * * * * * * 9116" at bounding box center [365, 151] width 183 height 23
drag, startPoint x: 763, startPoint y: 134, endPoint x: 725, endPoint y: 138, distance: 37.8
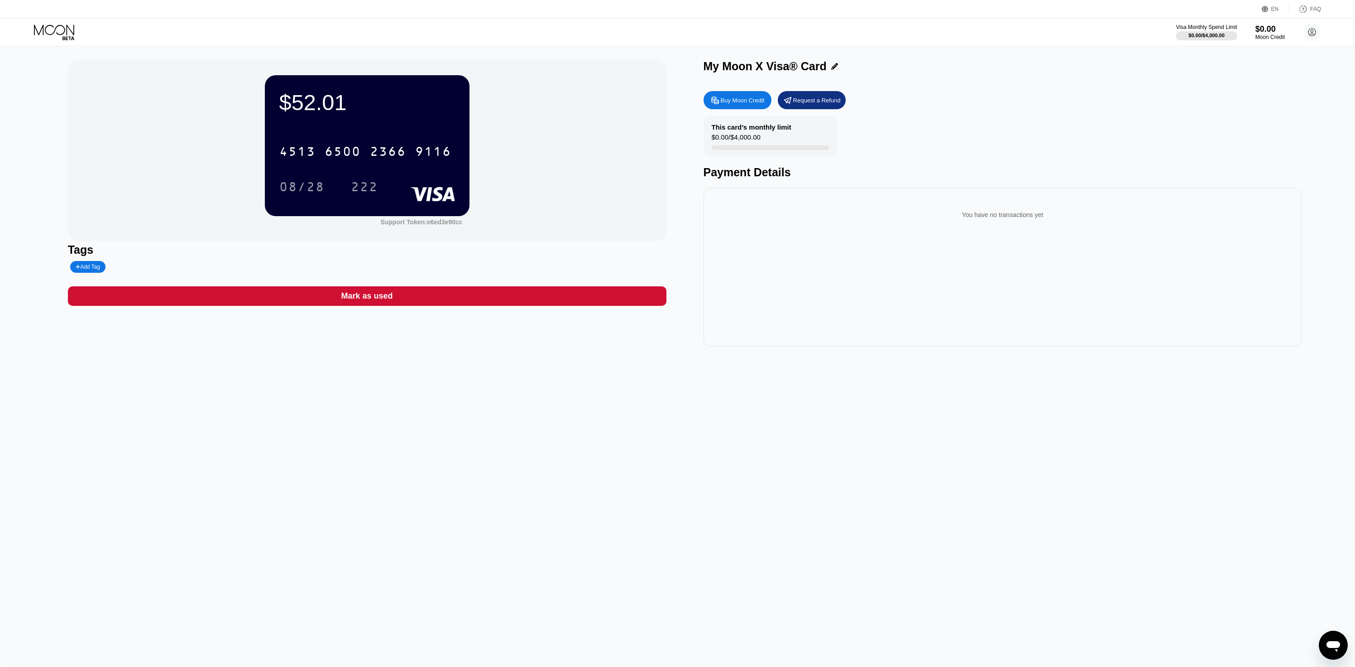
click at [725, 138] on div "This card’s monthly limit $0.00 / $4,000.00" at bounding box center [771, 136] width 134 height 41
click at [309, 92] on div "$52.01" at bounding box center [367, 102] width 176 height 25
click at [313, 101] on div "$52.01" at bounding box center [367, 102] width 176 height 25
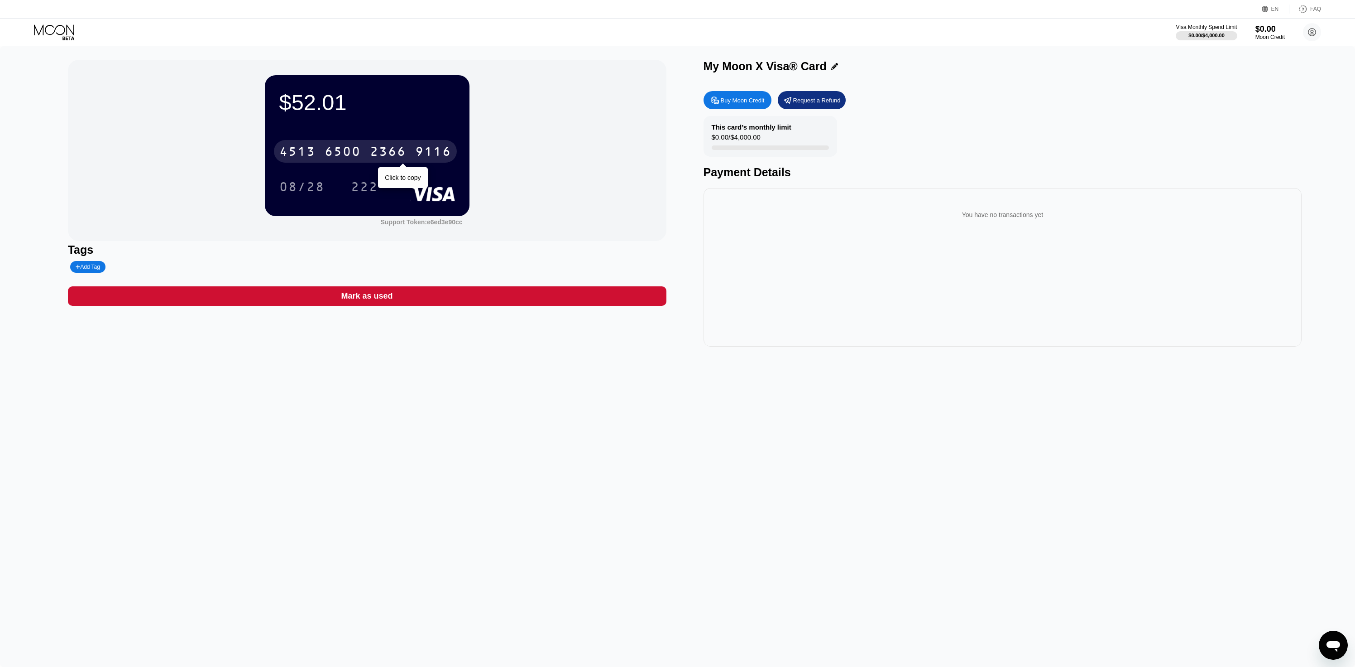
click at [311, 149] on div "4513" at bounding box center [297, 152] width 36 height 14
click at [331, 153] on div "* * * *" at bounding box center [343, 152] width 36 height 14
click at [300, 189] on div "08/28" at bounding box center [301, 188] width 45 height 14
click at [364, 182] on div "222" at bounding box center [364, 188] width 27 height 14
